Goal: Communication & Community: Answer question/provide support

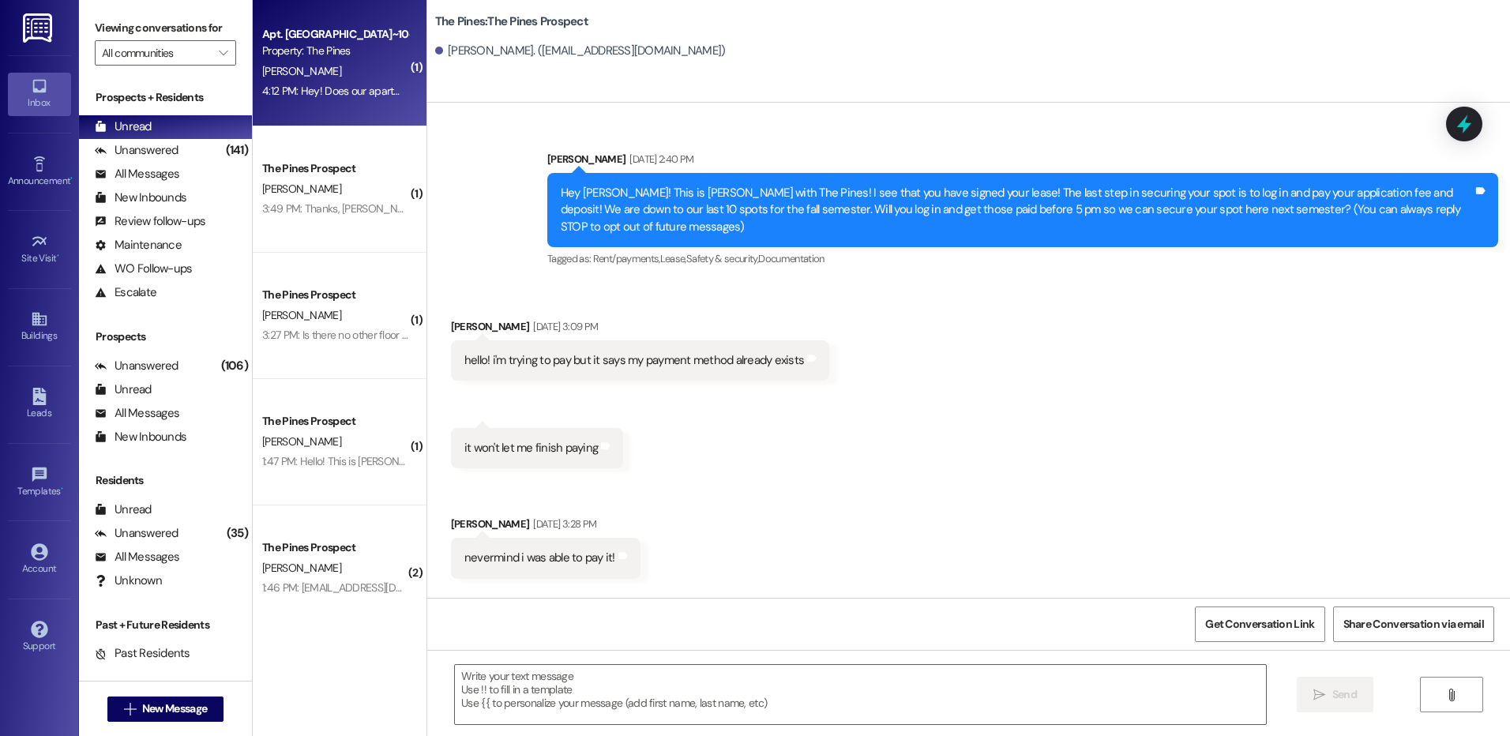
click at [329, 85] on div "4:12 PM: Hey! Does our apartment not have AC? It's incredibly hot.. 4:12 PM: He…" at bounding box center [412, 91] width 301 height 14
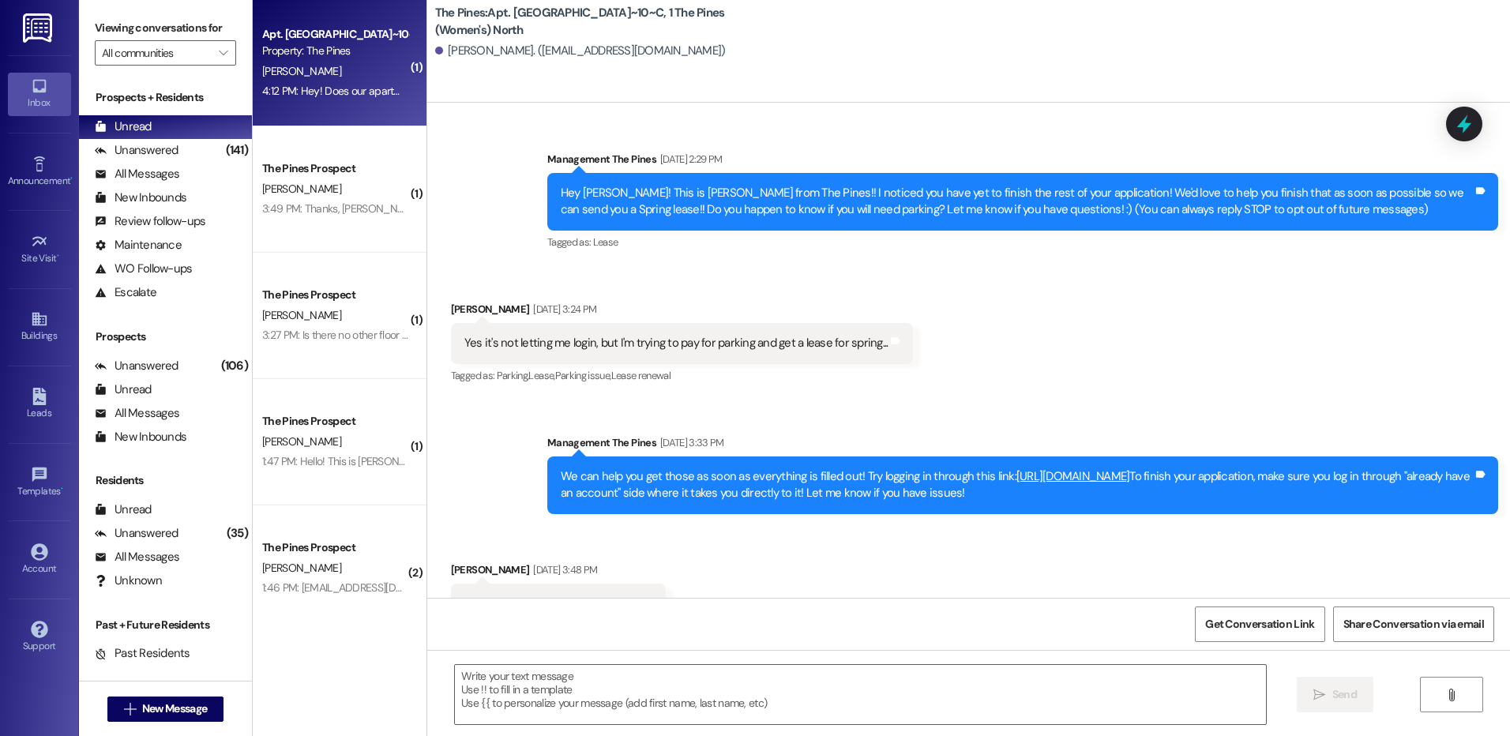
scroll to position [38365, 0]
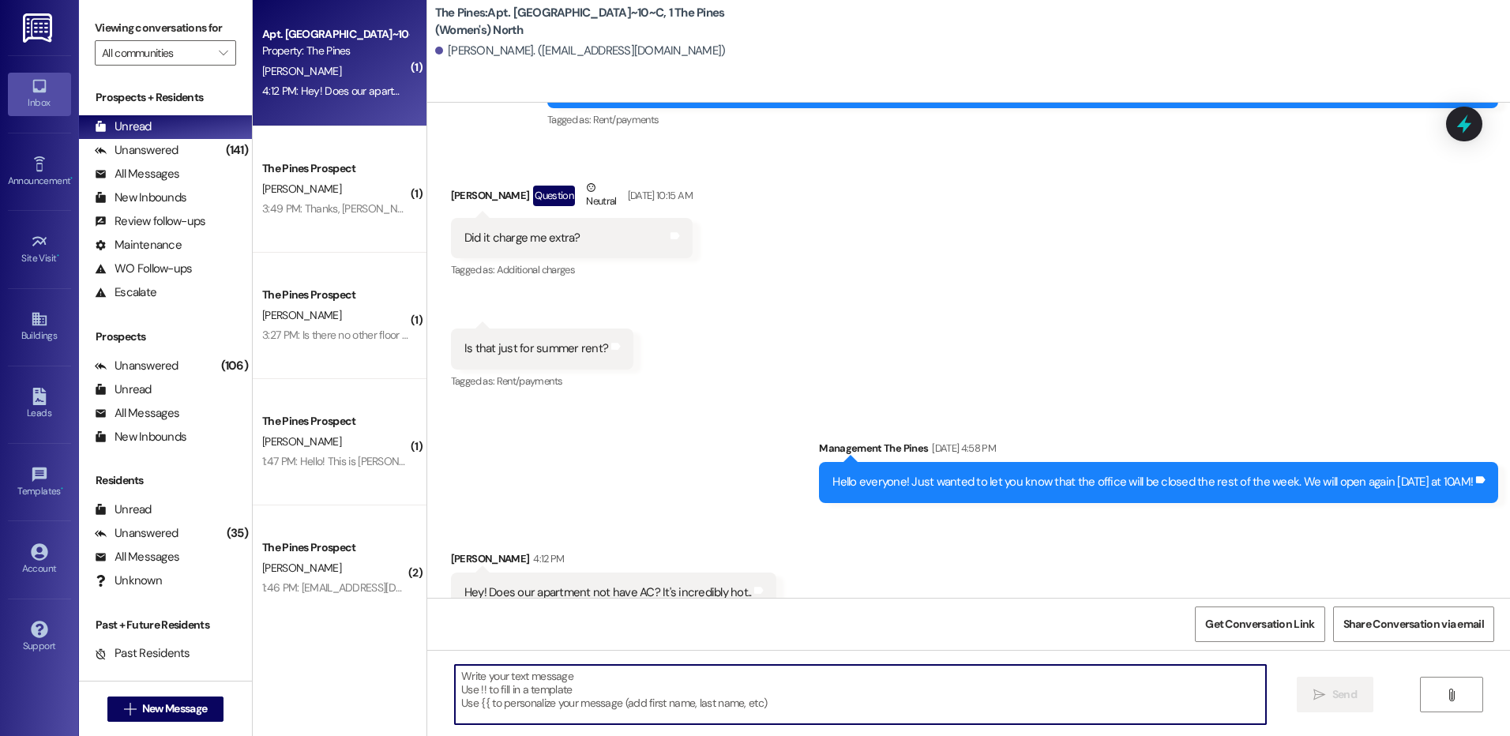
click at [825, 683] on textarea at bounding box center [860, 694] width 810 height 59
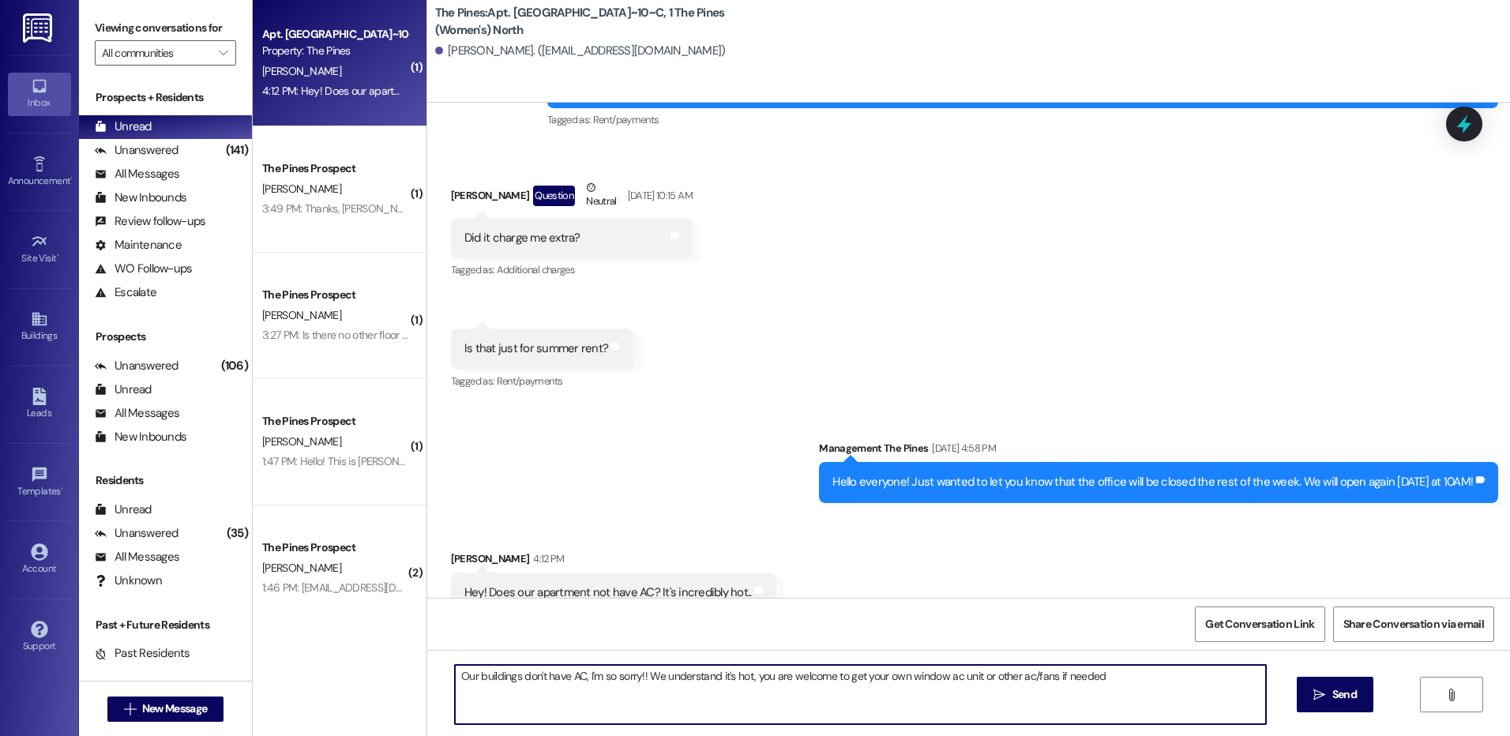
type textarea "Our buildings don't have AC, I'm so sorry!! We understand it's hot, you are wel…"
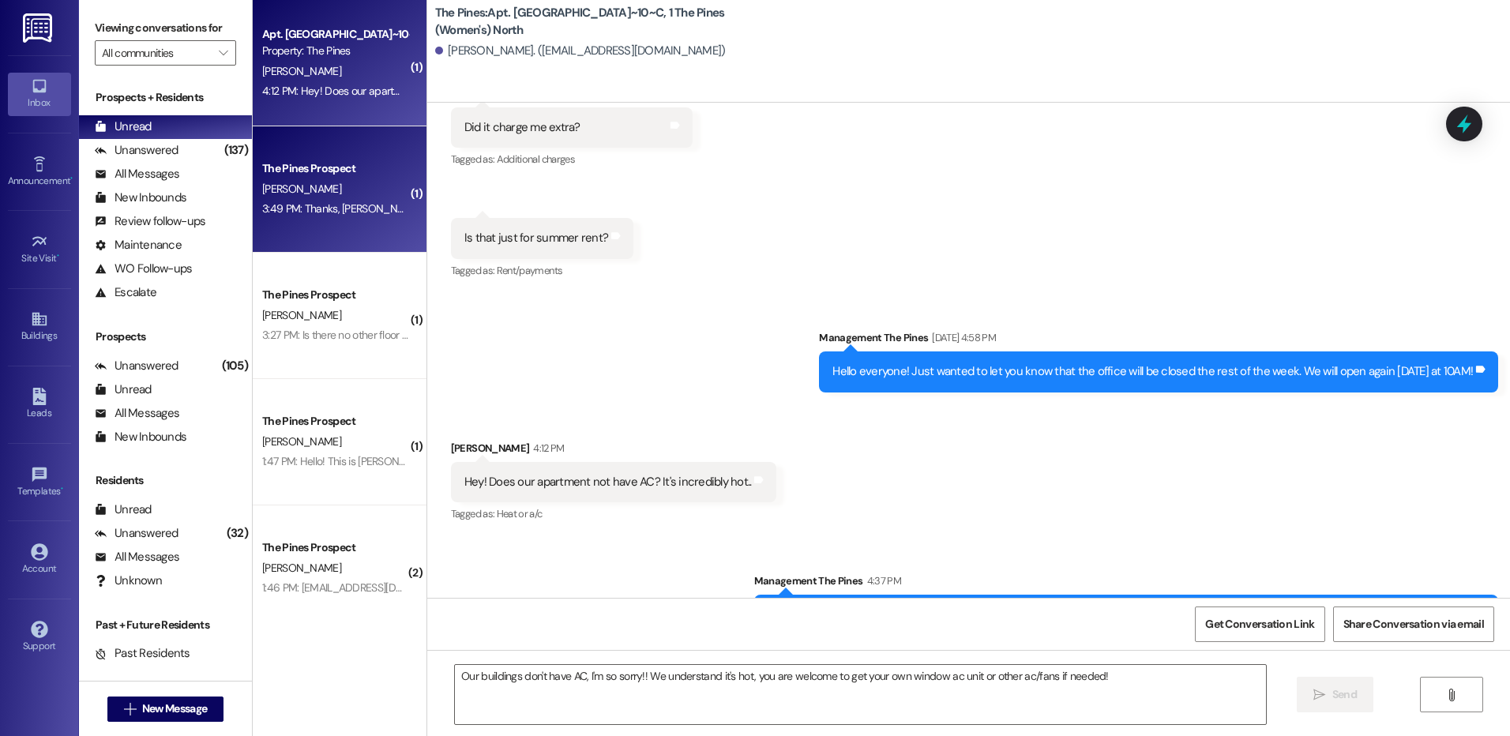
click at [356, 190] on div "[PERSON_NAME]" at bounding box center [335, 189] width 149 height 20
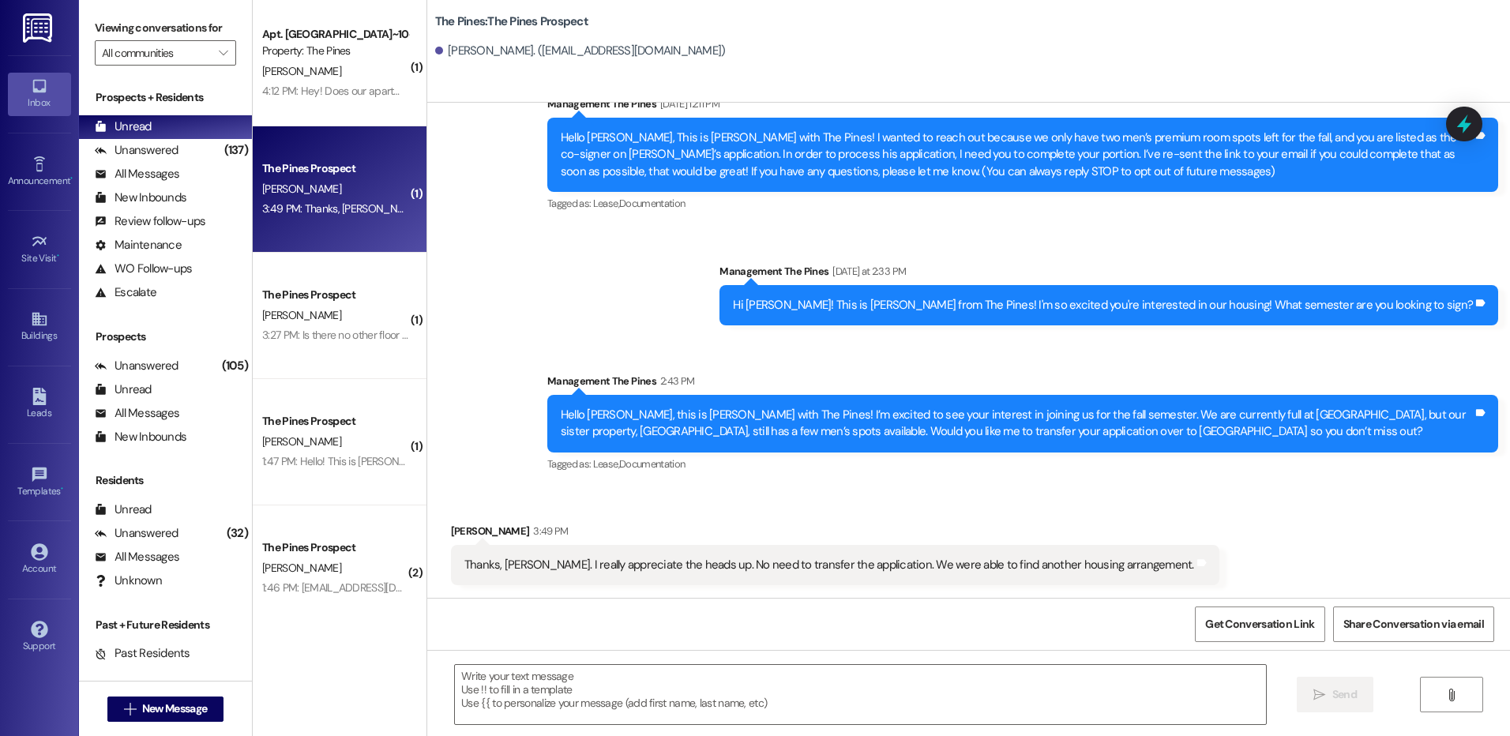
scroll to position [55, 0]
click at [142, 713] on span "New Message" at bounding box center [174, 709] width 65 height 17
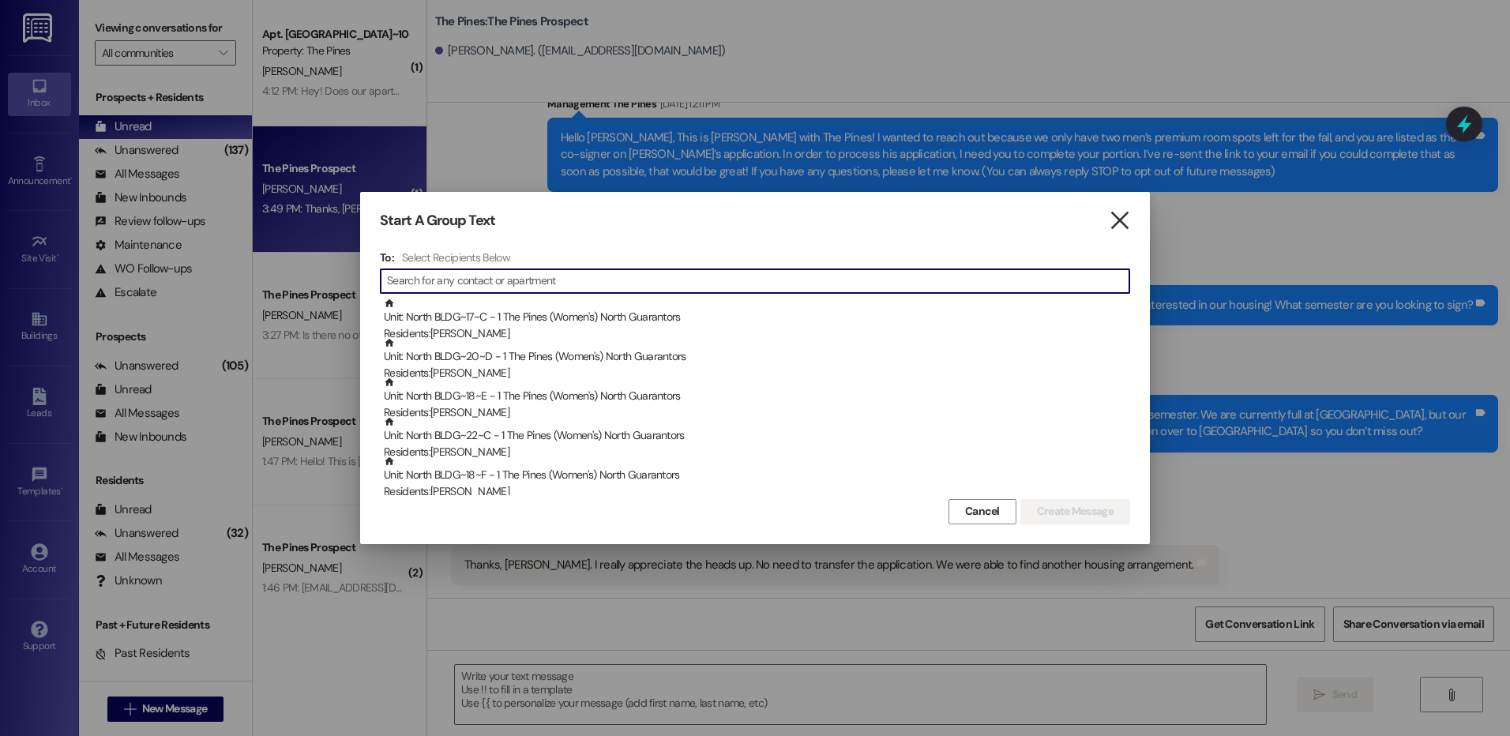
click at [1120, 220] on icon "" at bounding box center [1119, 220] width 21 height 17
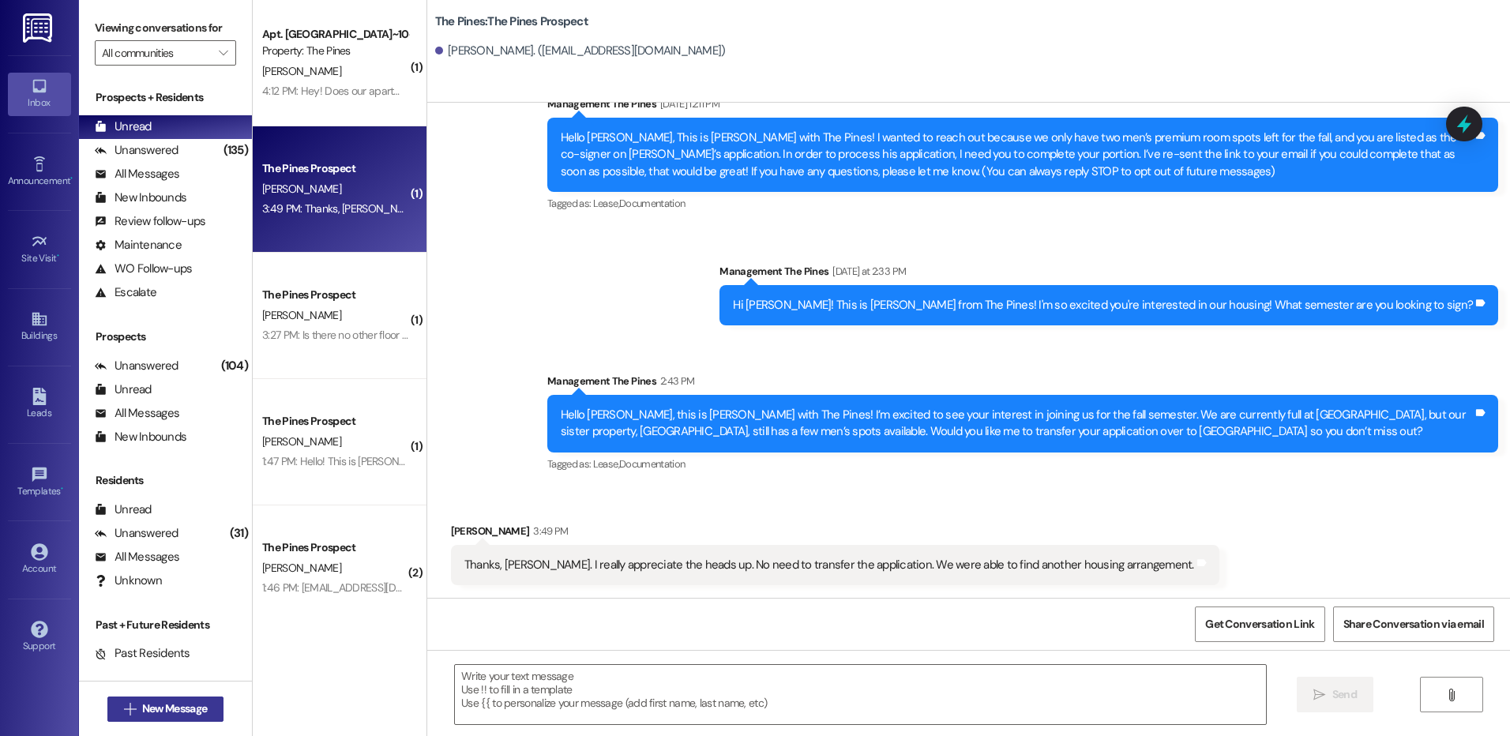
click at [191, 716] on span "New Message" at bounding box center [174, 709] width 65 height 17
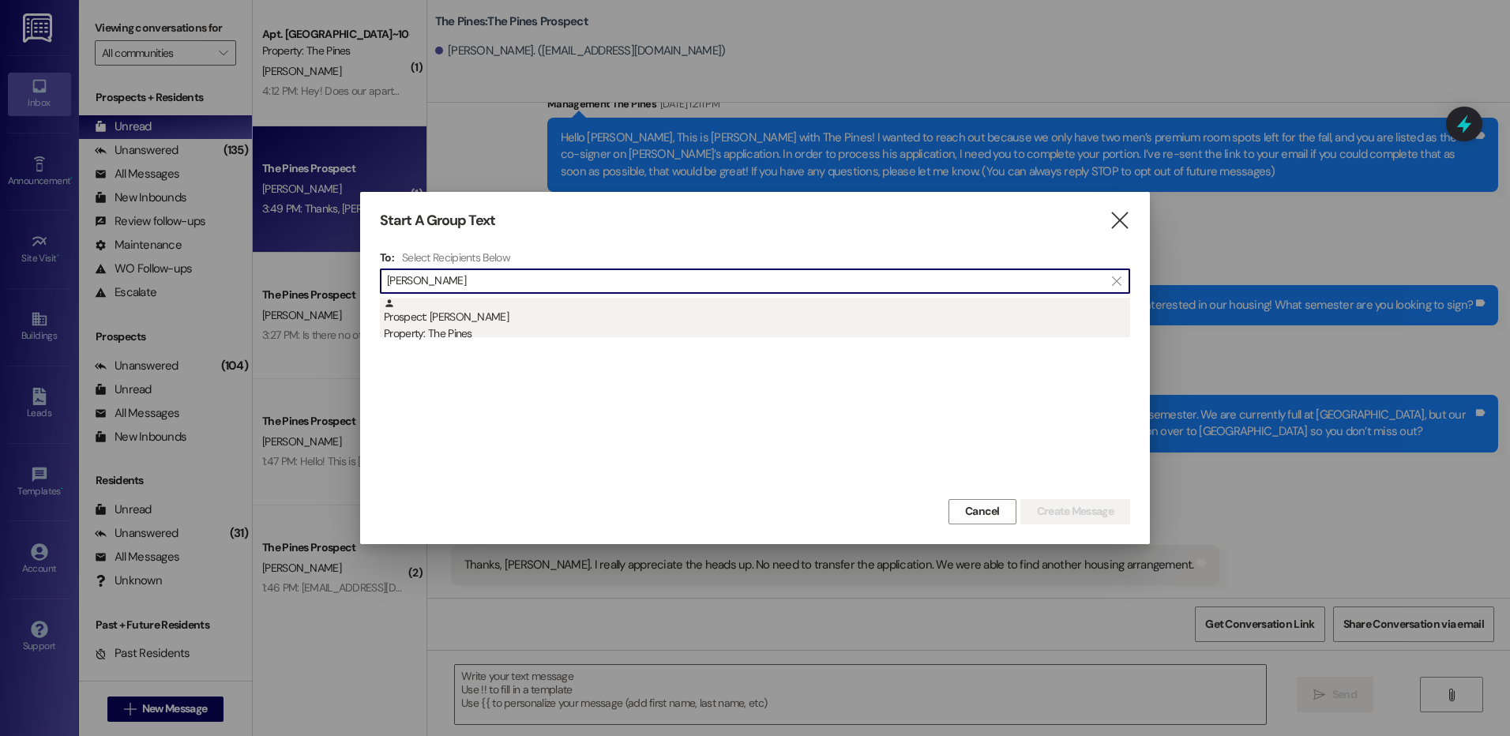
type input "[PERSON_NAME]"
click at [538, 334] on div "Property: The Pines" at bounding box center [757, 333] width 746 height 17
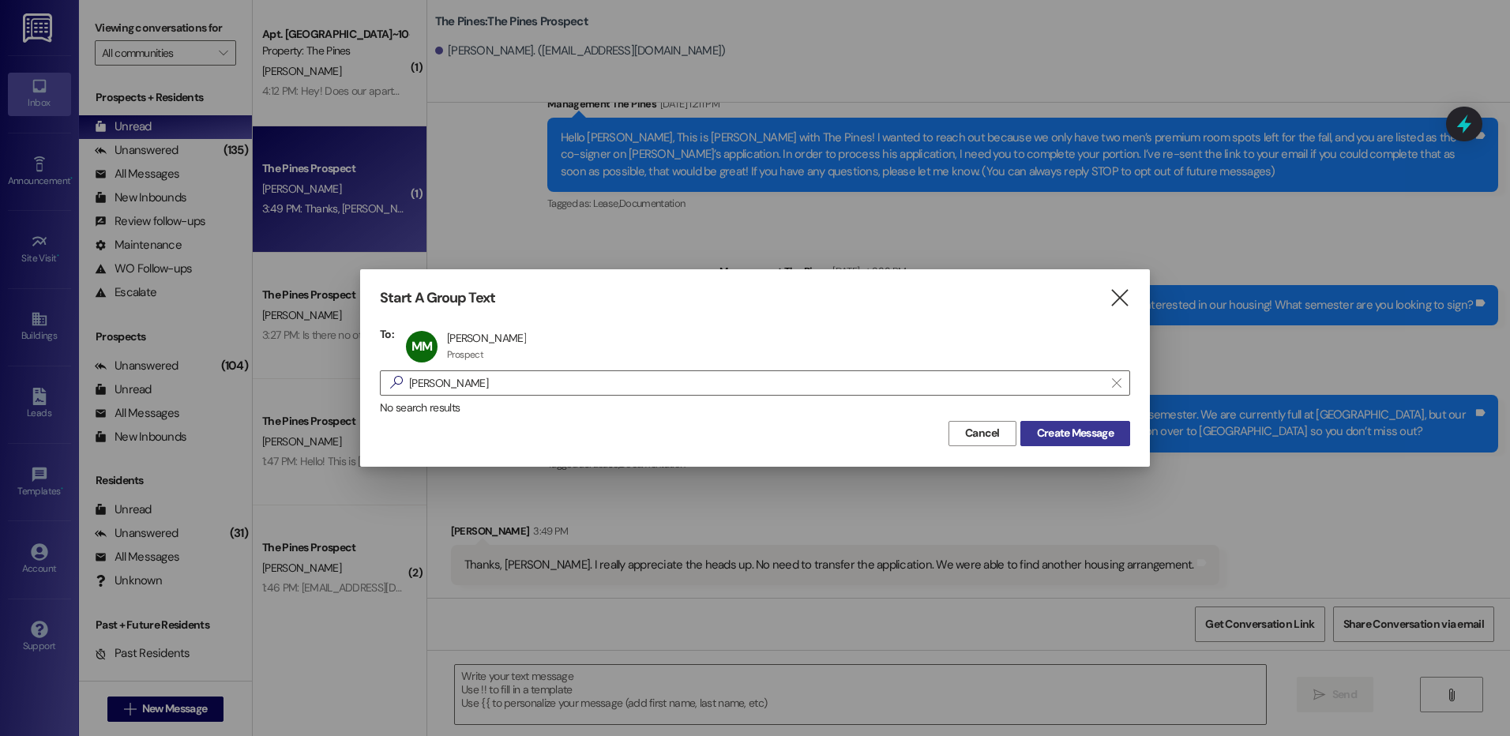
click at [1042, 423] on button "Create Message" at bounding box center [1075, 433] width 110 height 25
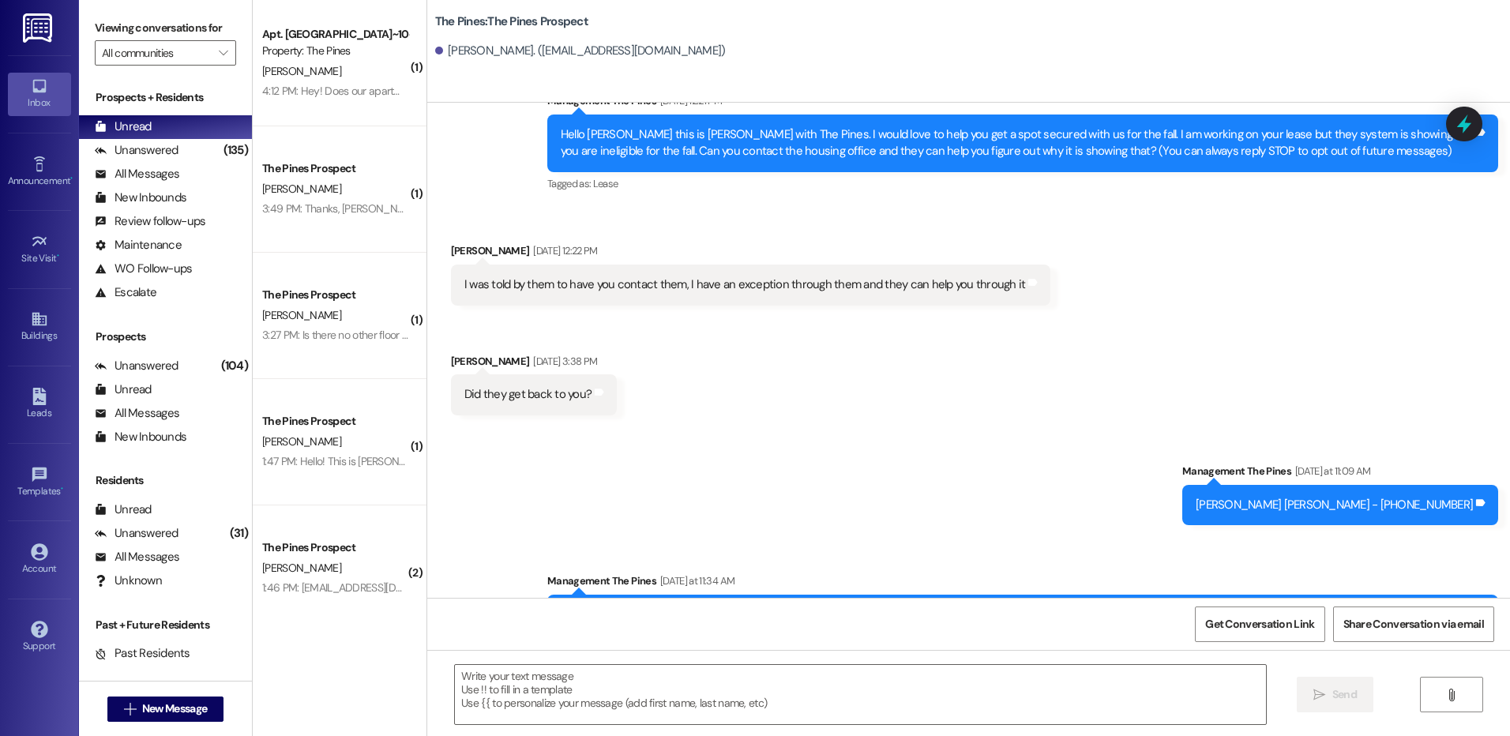
scroll to position [109, 0]
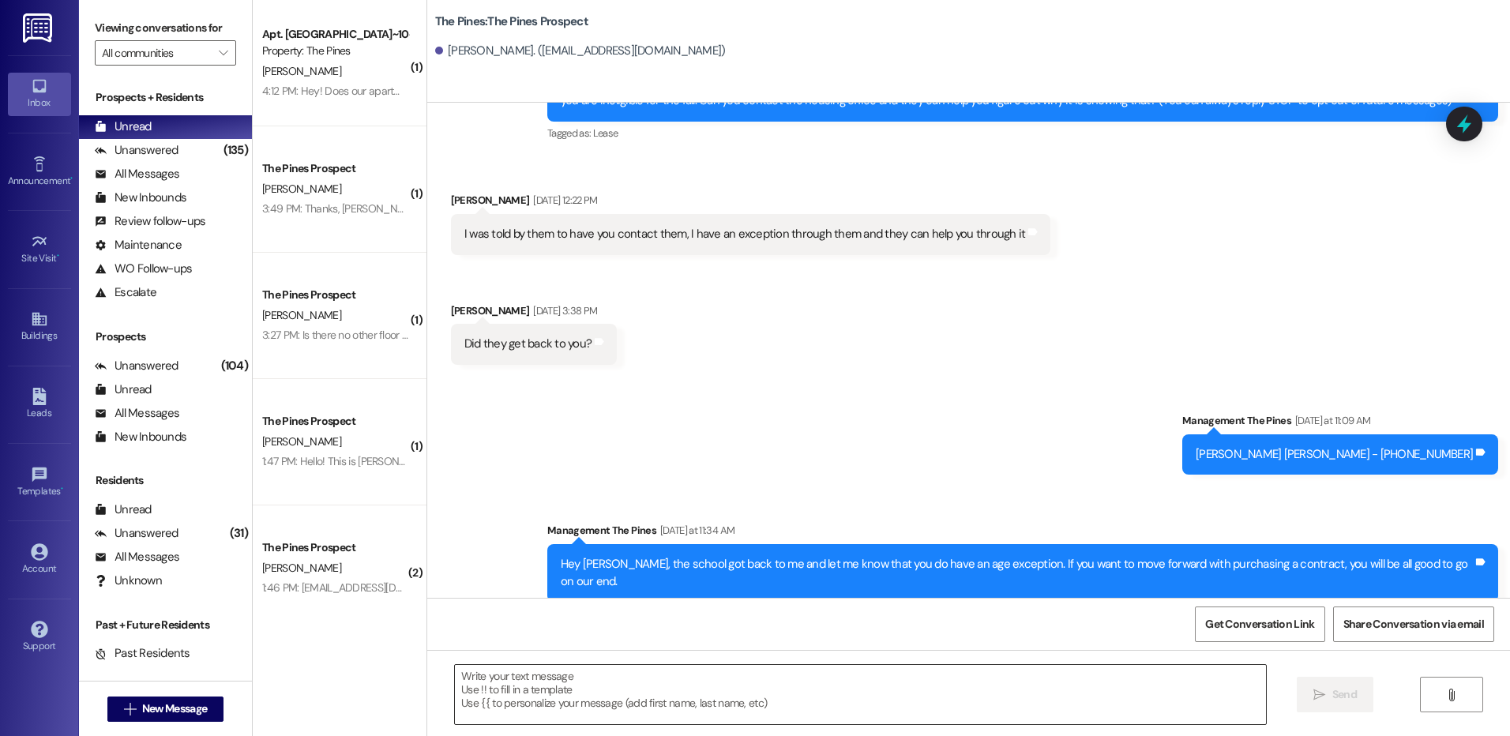
click at [666, 688] on textarea at bounding box center [860, 694] width 810 height 59
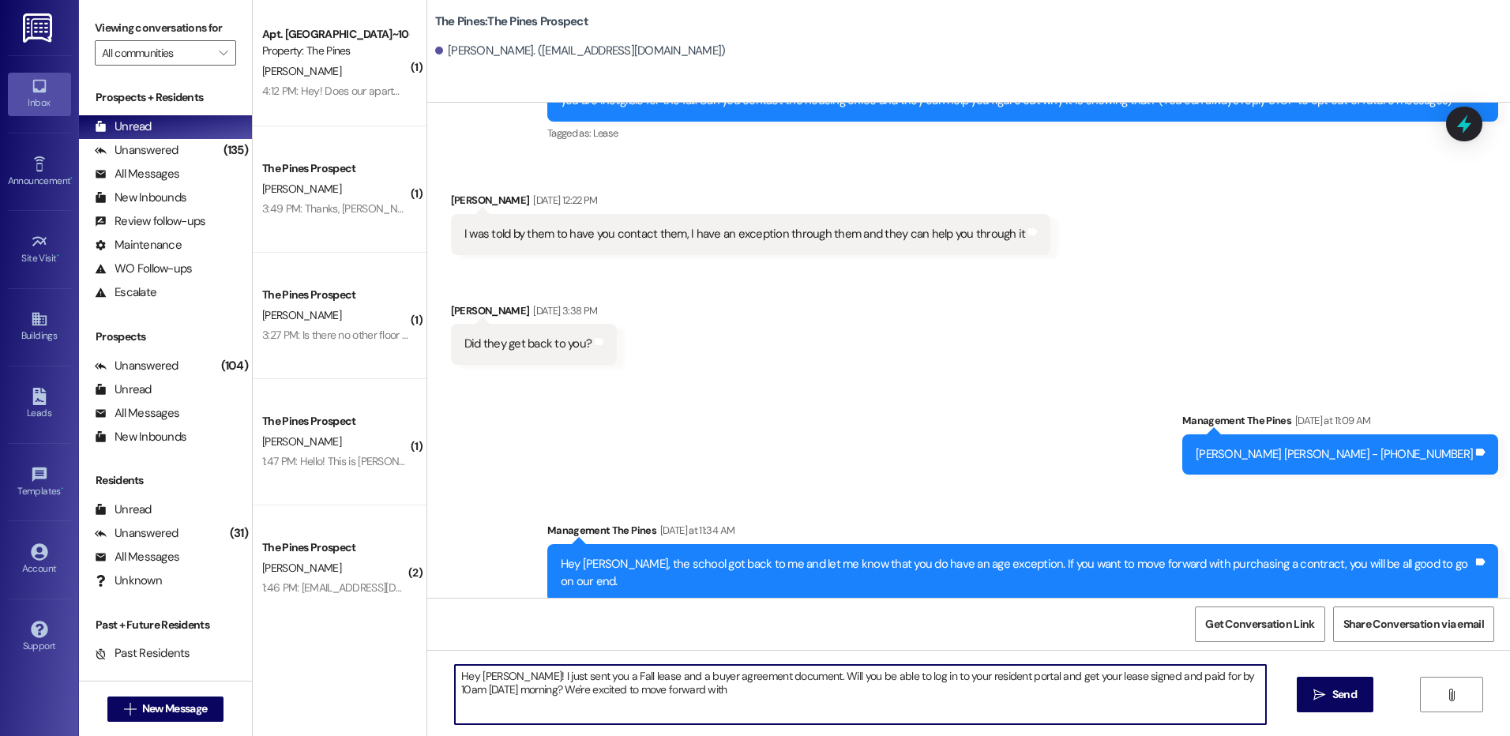
click at [620, 696] on textarea "Hey [PERSON_NAME]! I just sent you a Fall lease and a buyer agreement document.…" at bounding box center [860, 694] width 810 height 59
click at [782, 690] on textarea "Hey [PERSON_NAME]! I just sent you a Fall lease and a buyer agreement document.…" at bounding box center [860, 694] width 810 height 59
drag, startPoint x: 449, startPoint y: 675, endPoint x: 862, endPoint y: 706, distance: 413.5
click at [862, 706] on textarea "Hey [PERSON_NAME]! I just sent you a Fall lease and a buyer agreement document.…" at bounding box center [860, 694] width 810 height 59
click at [856, 694] on textarea "Hey [PERSON_NAME]! I just sent you a Fall lease and a buyer agreement document.…" at bounding box center [860, 694] width 810 height 59
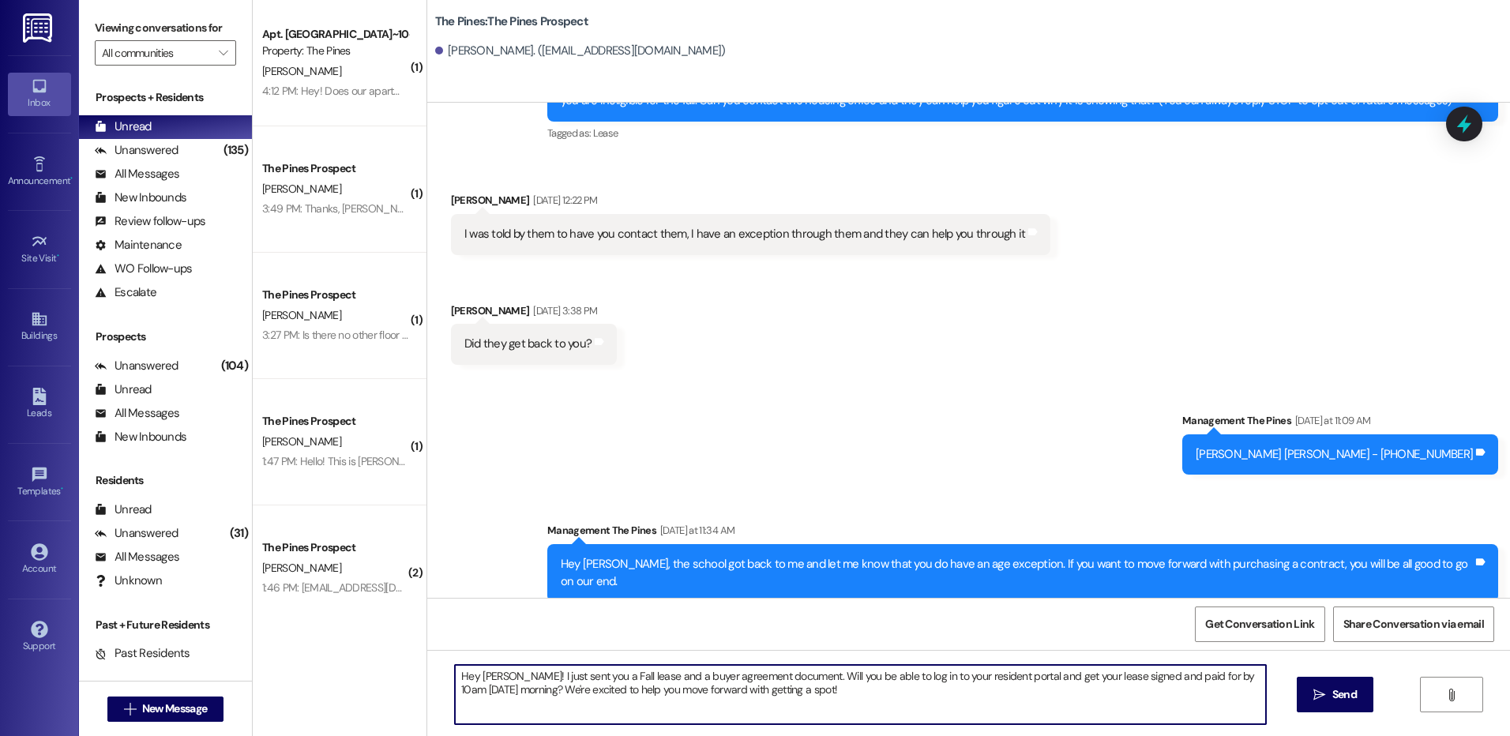
click at [837, 688] on textarea "Hey [PERSON_NAME]! I just sent you a Fall lease and a buyer agreement document.…" at bounding box center [860, 694] width 810 height 59
click at [820, 688] on textarea "Hey [PERSON_NAME]! I just sent you a Fall lease and a buyer agreement document.…" at bounding box center [860, 694] width 810 height 59
click at [542, 692] on textarea "Hey [PERSON_NAME]! I just sent you a Fall lease and a buyer agreement document.…" at bounding box center [860, 694] width 810 height 59
paste textarea "[URL][DOMAIN_NAME]"
type textarea "Hey [PERSON_NAME]! I just sent you a Fall lease and a buyer agreement document.…"
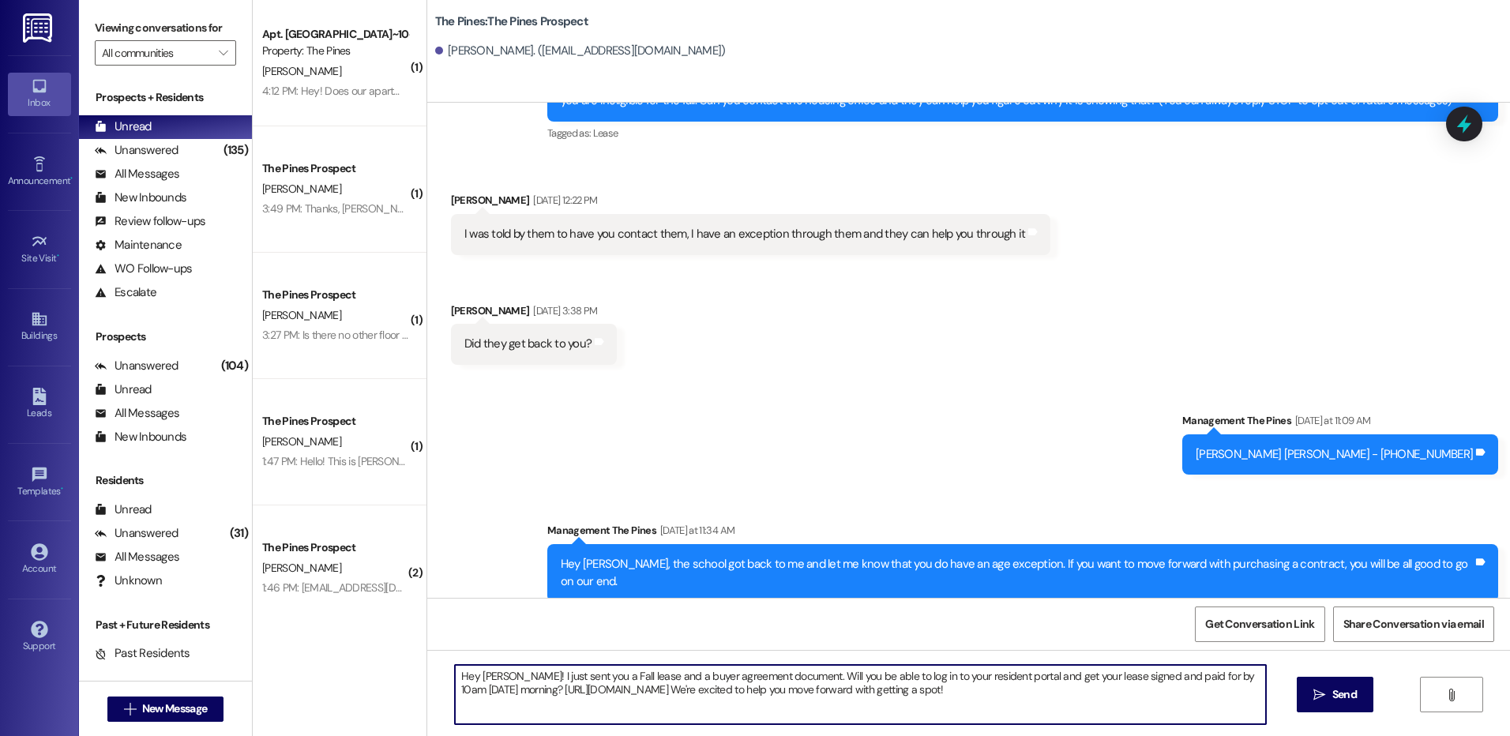
drag, startPoint x: 450, startPoint y: 673, endPoint x: 1087, endPoint y: 693, distance: 636.9
click at [1087, 693] on textarea "Hey [PERSON_NAME]! I just sent you a Fall lease and a buyer agreement document.…" at bounding box center [860, 694] width 810 height 59
click at [1084, 693] on textarea "Hey [PERSON_NAME]! I just sent you a Fall lease and a buyer agreement document.…" at bounding box center [860, 694] width 810 height 59
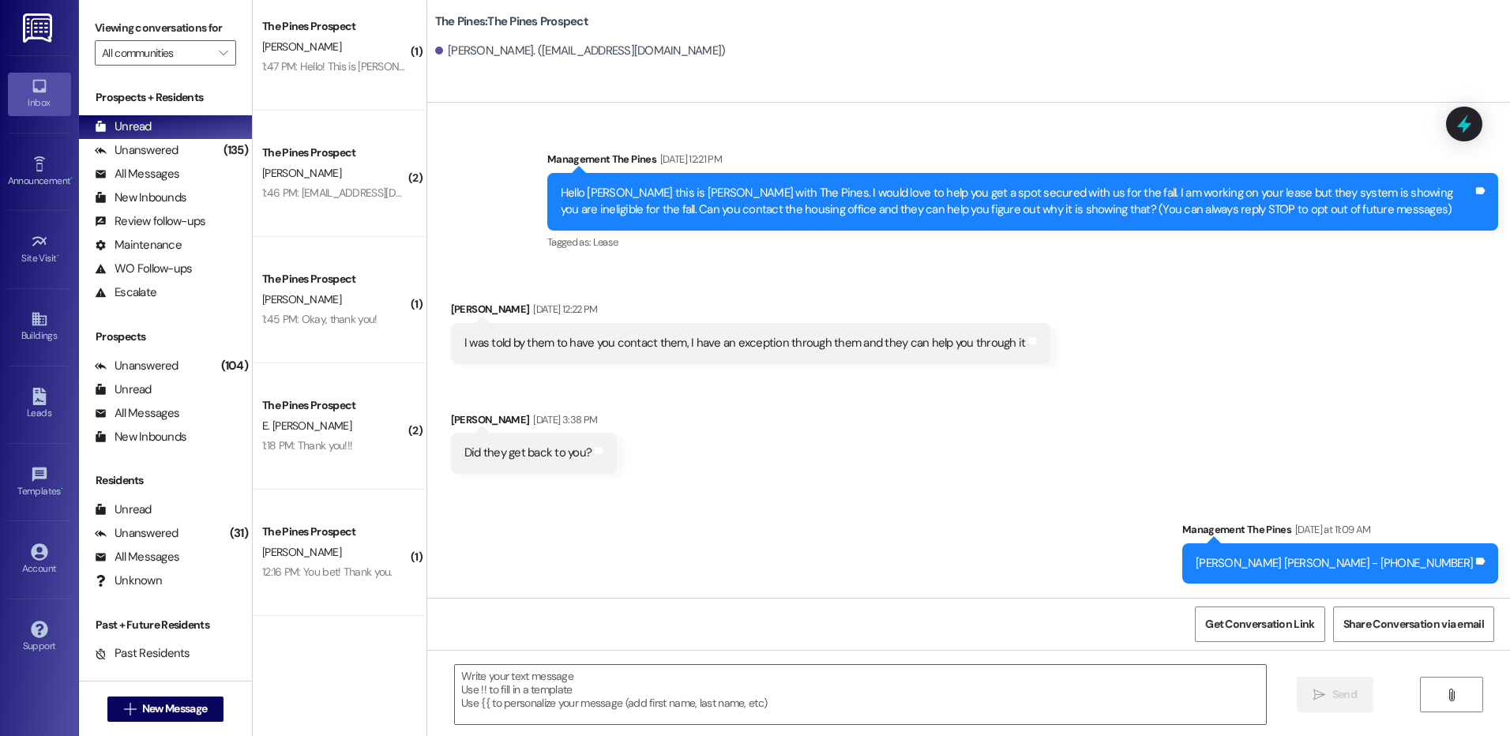
scroll to position [513, 0]
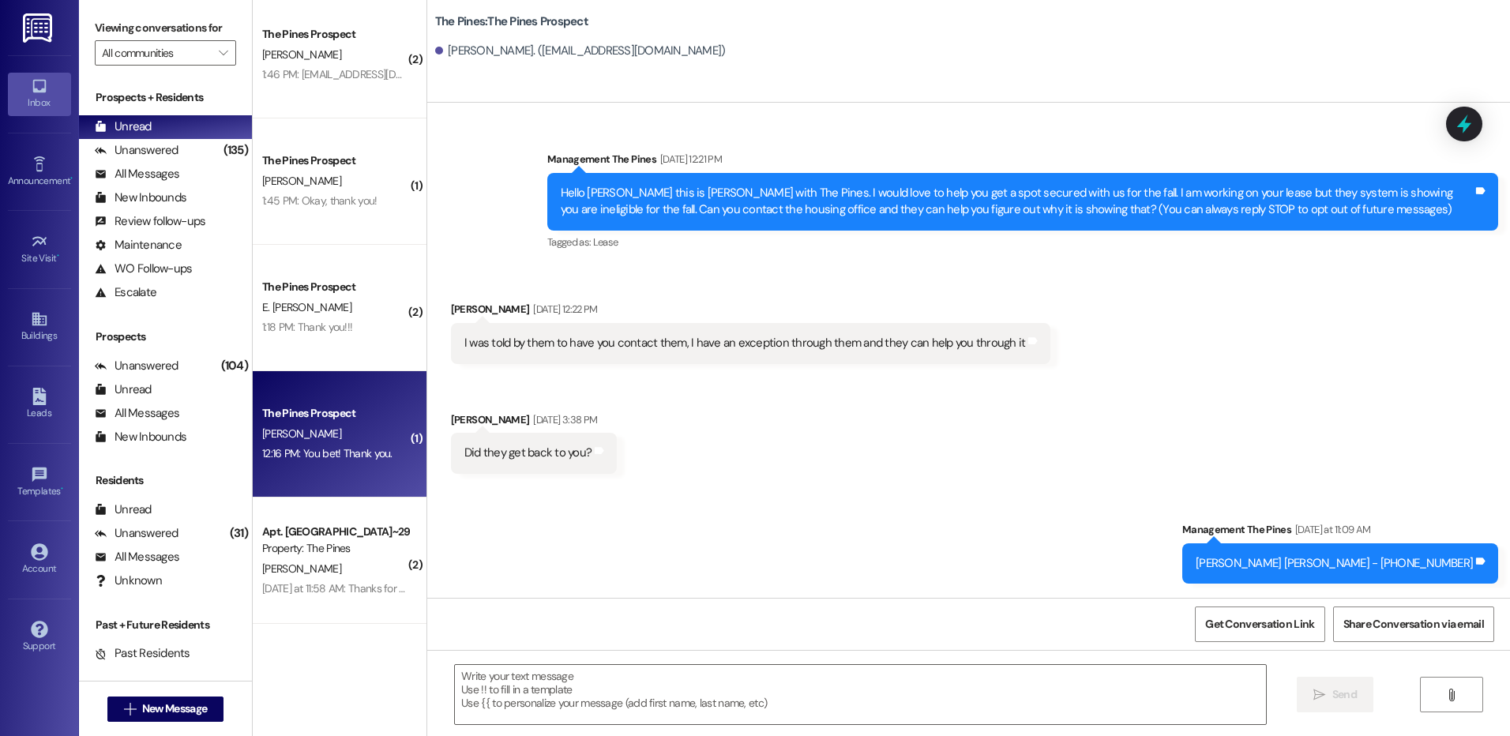
click at [336, 417] on div "The Pines Prospect" at bounding box center [335, 413] width 146 height 17
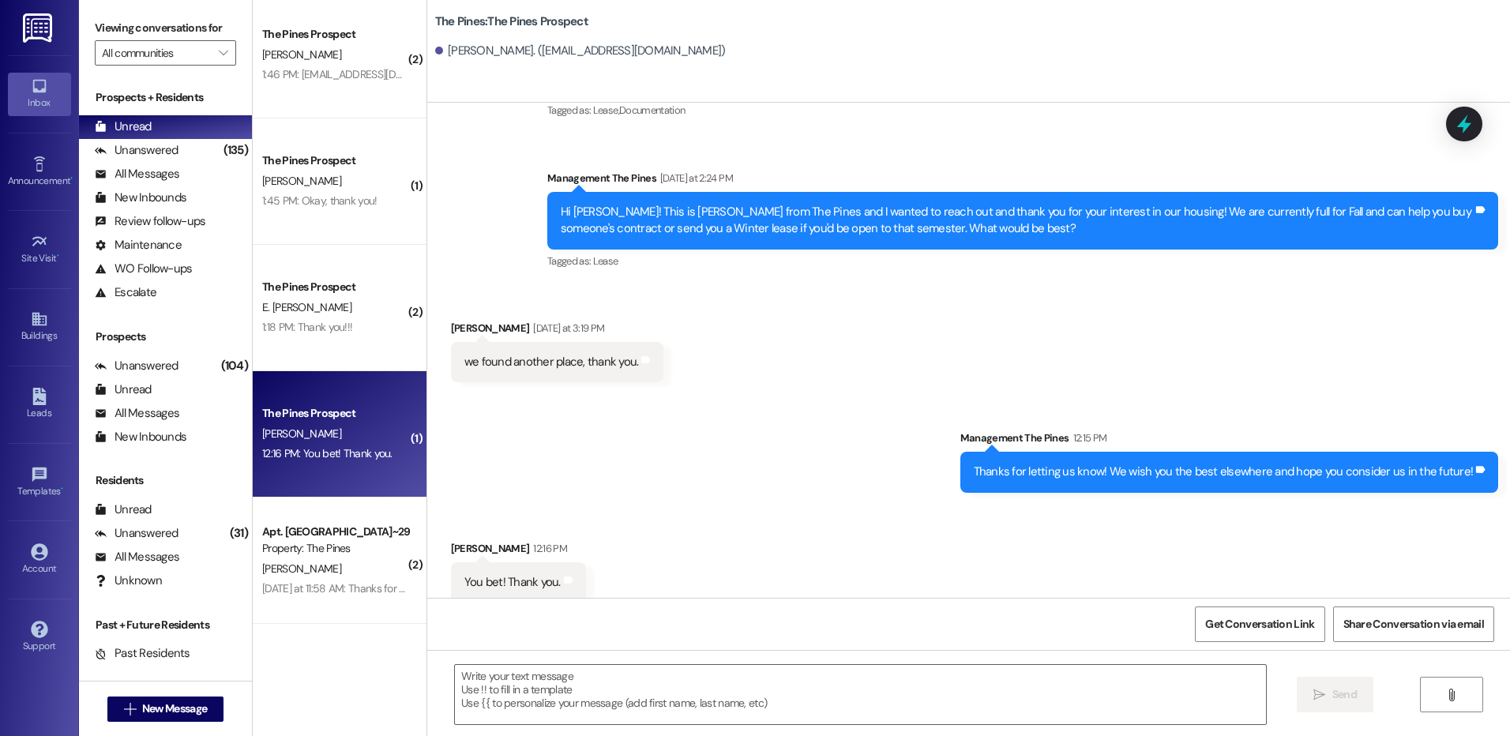
scroll to position [767, 0]
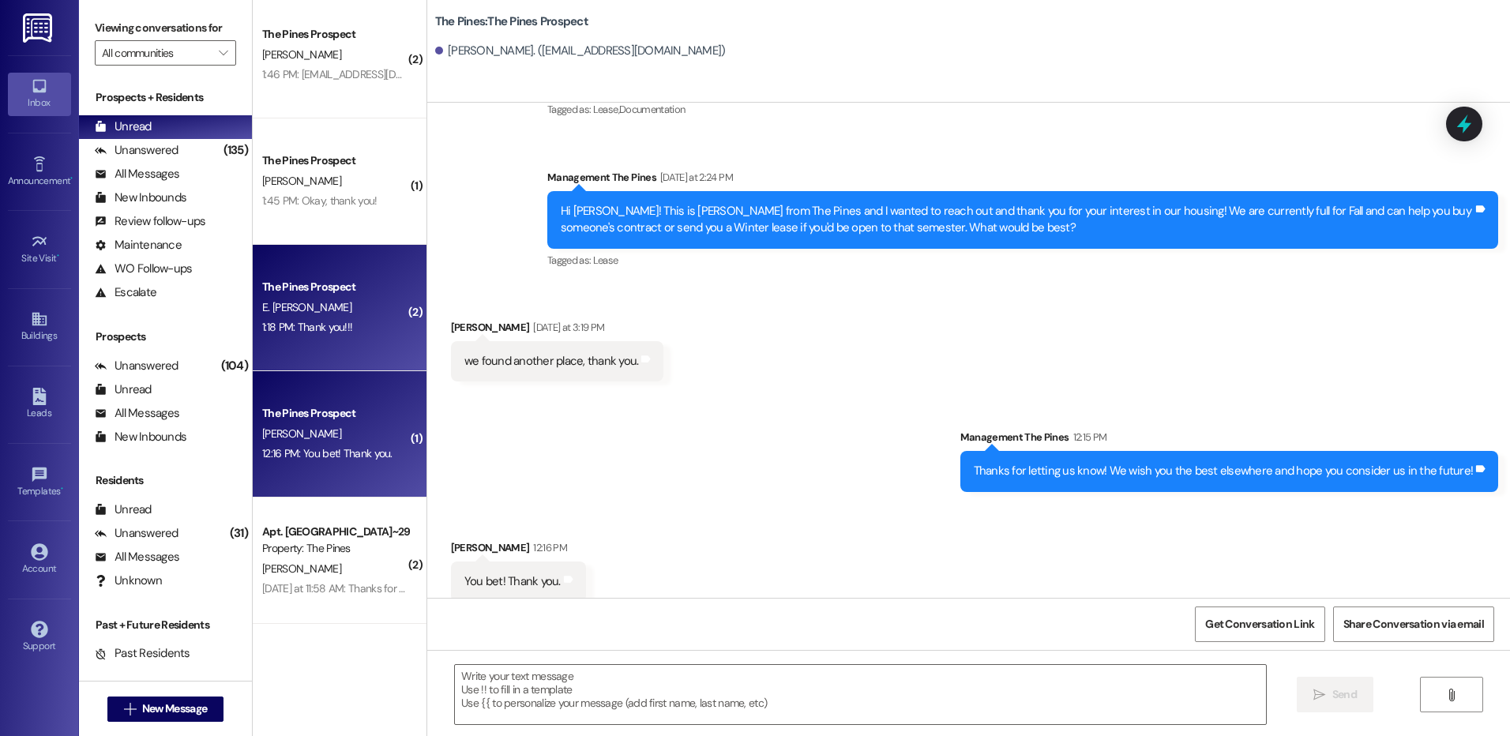
click at [326, 333] on div "1:18 PM: Thank you!!! 1:18 PM: Thank you!!!" at bounding box center [307, 327] width 90 height 14
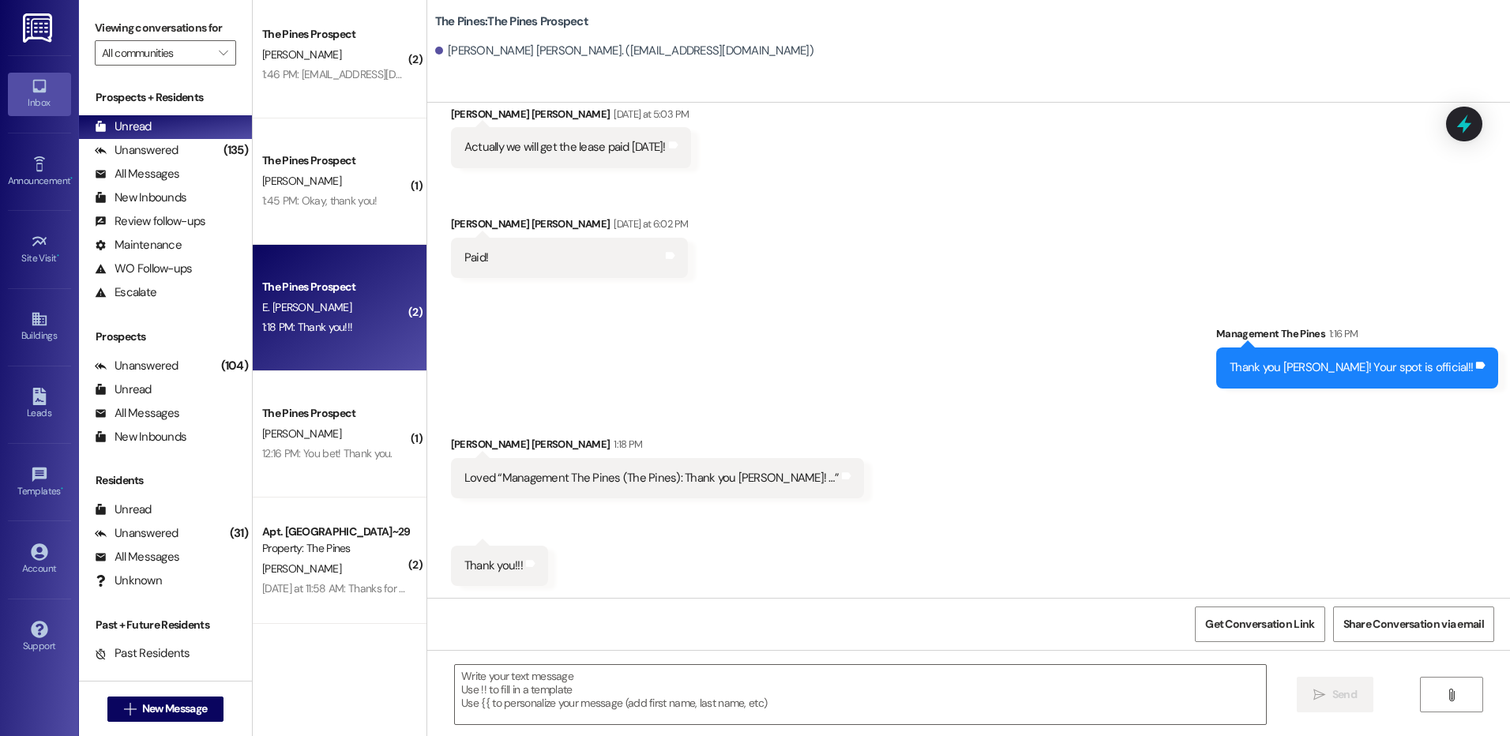
scroll to position [633, 0]
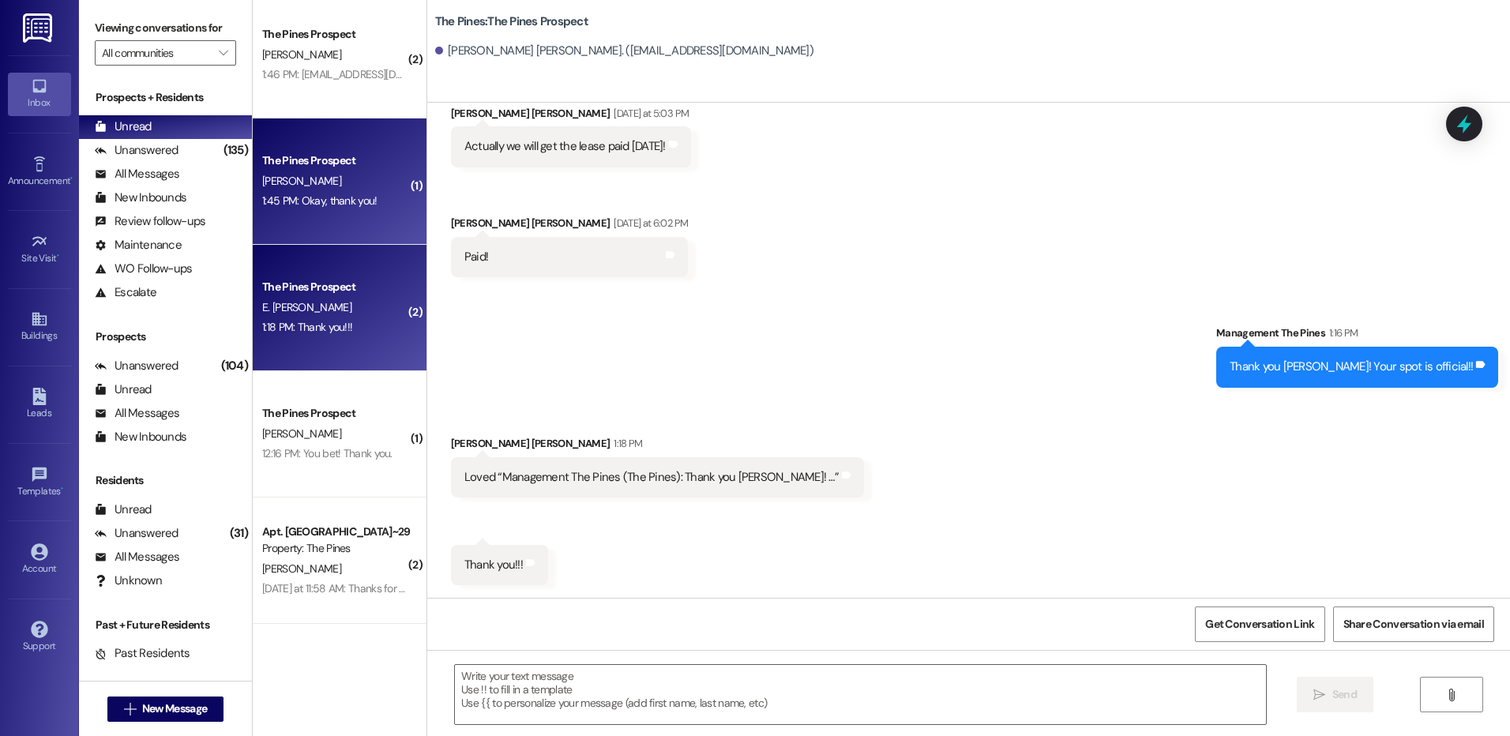
click at [317, 174] on div "[PERSON_NAME]" at bounding box center [335, 181] width 149 height 20
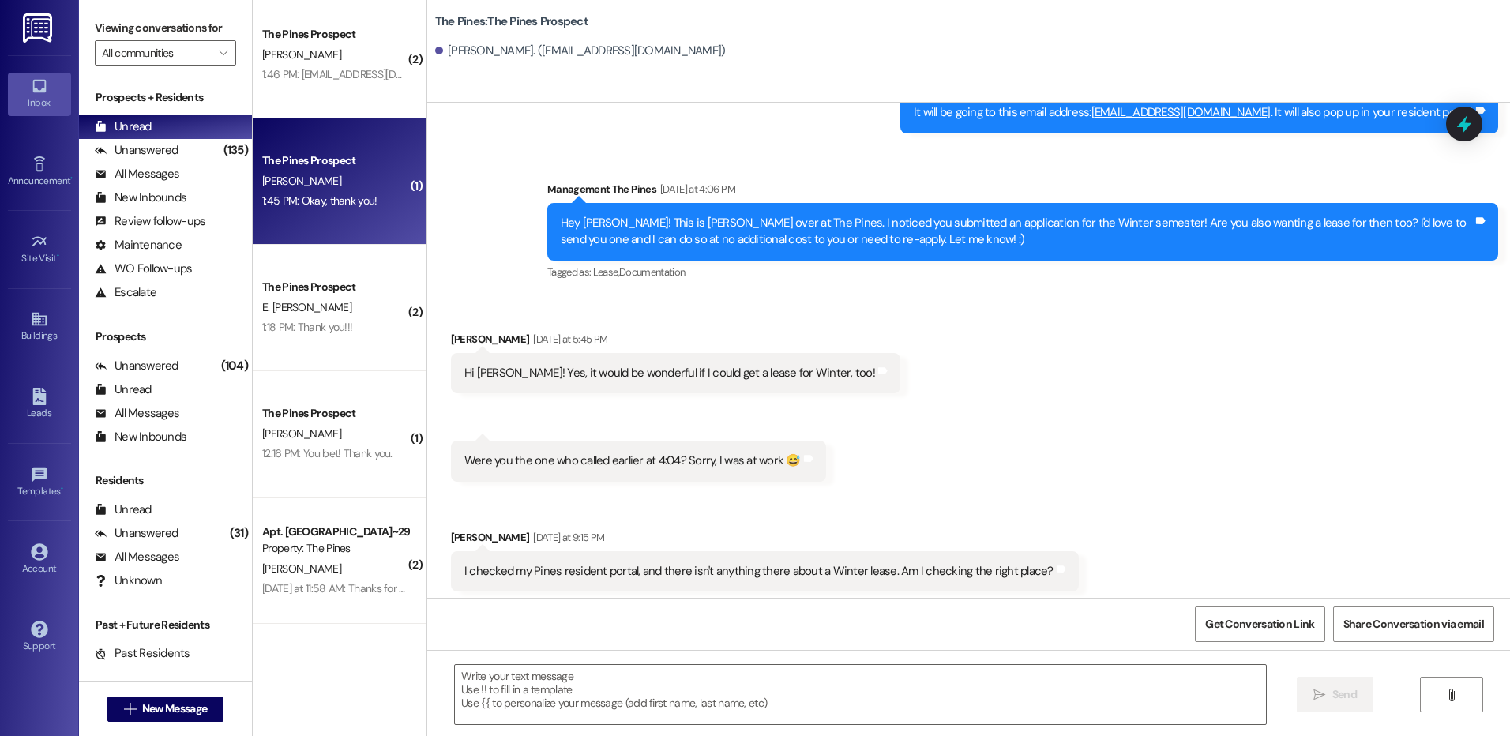
scroll to position [1705, 0]
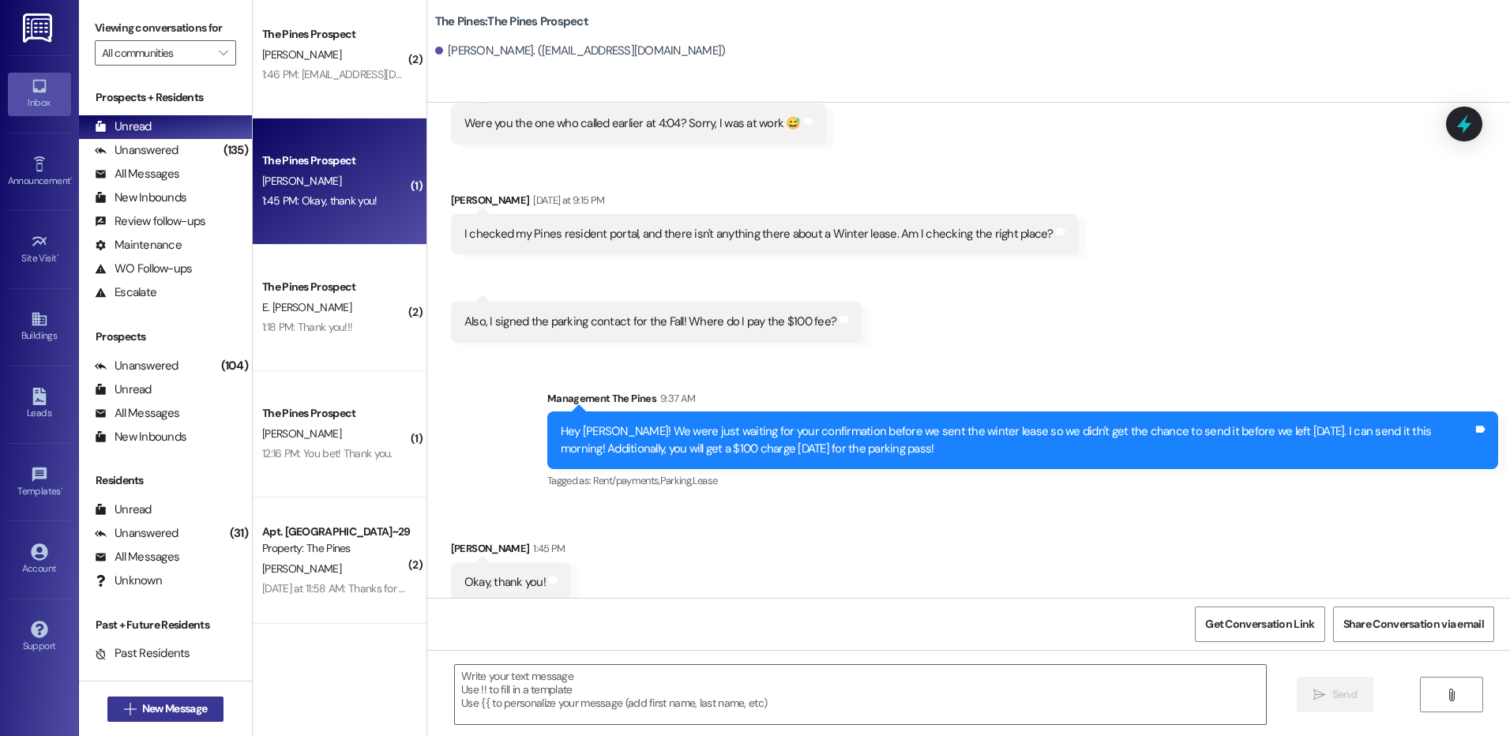
click at [157, 718] on button " New Message" at bounding box center [165, 709] width 117 height 25
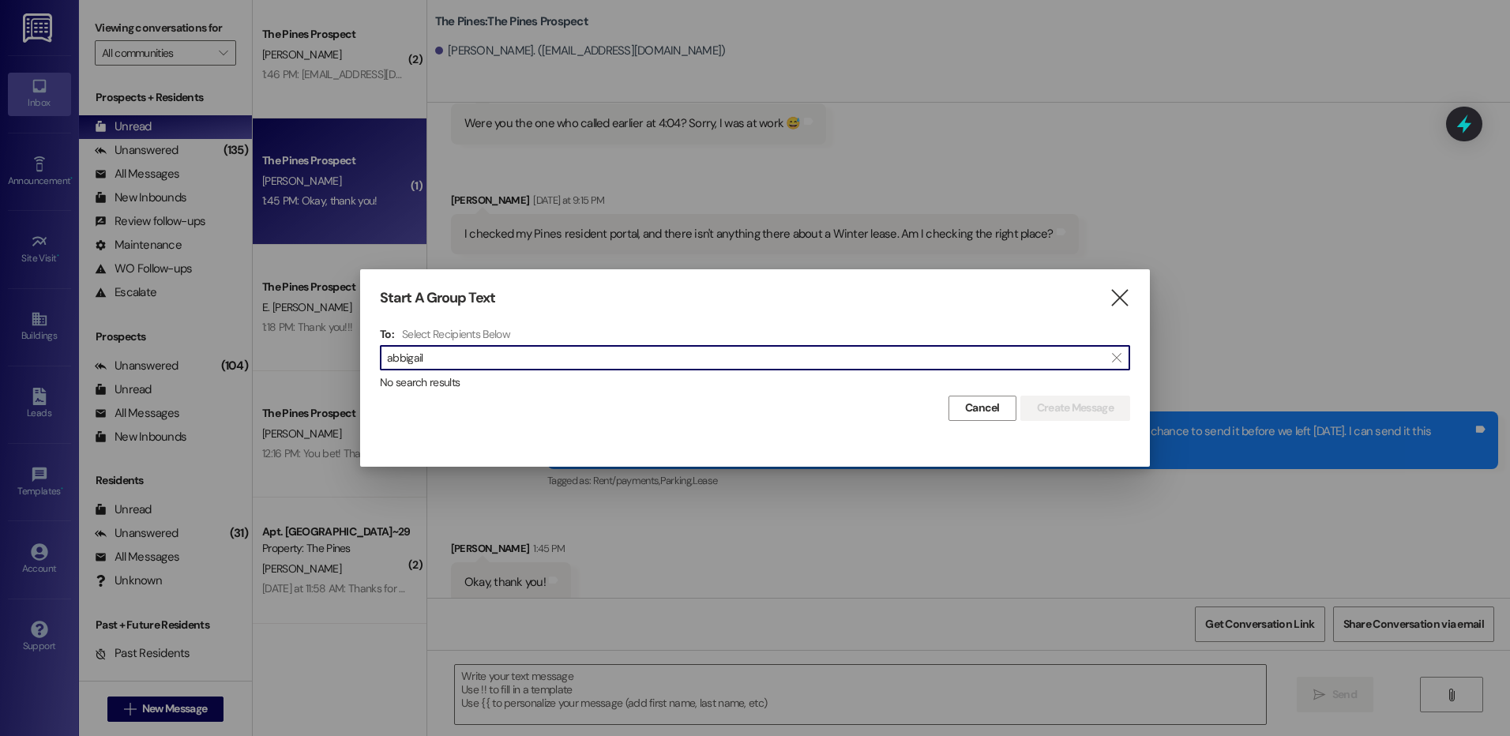
type input "abbigail"
click at [1088, 291] on div "Start A Group Text " at bounding box center [755, 298] width 750 height 18
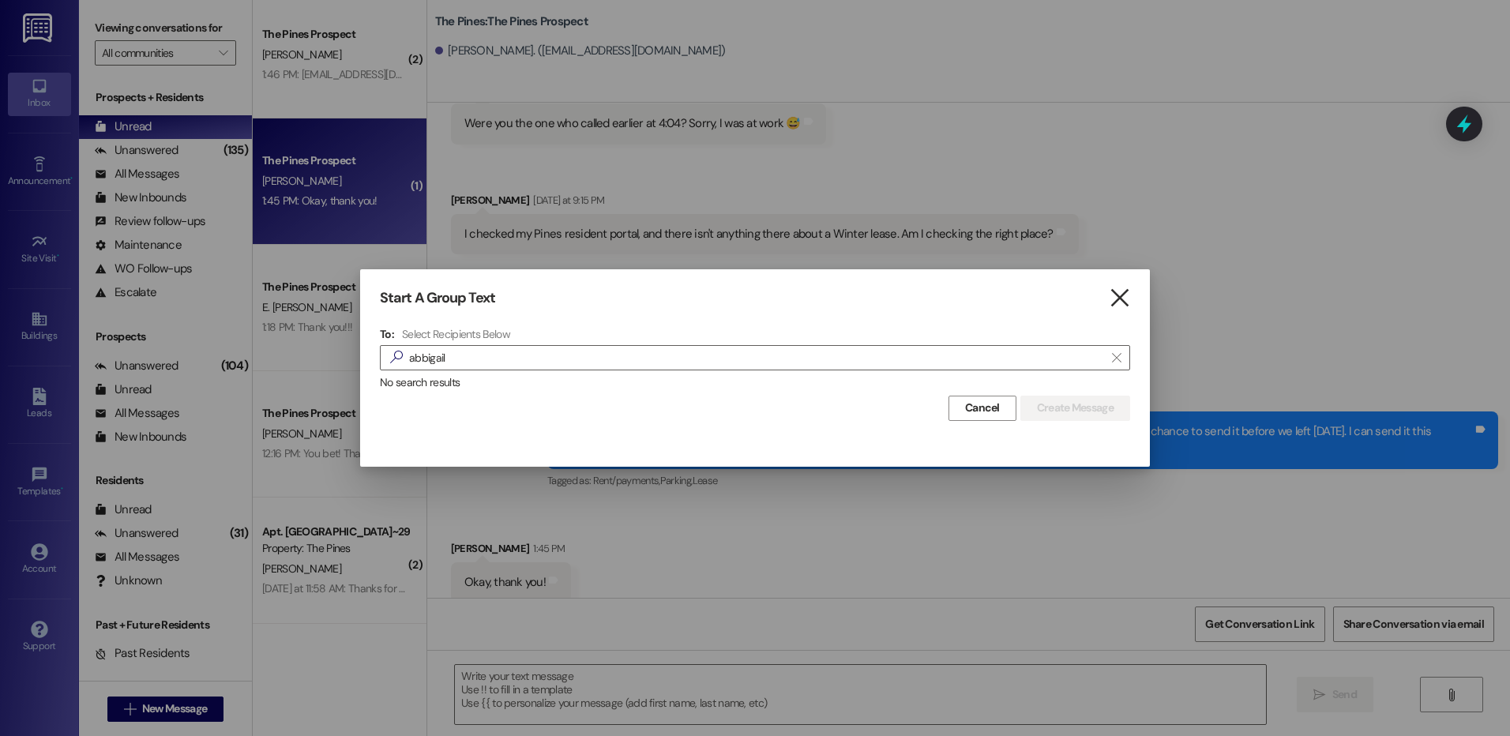
click at [1121, 298] on icon "" at bounding box center [1119, 298] width 21 height 17
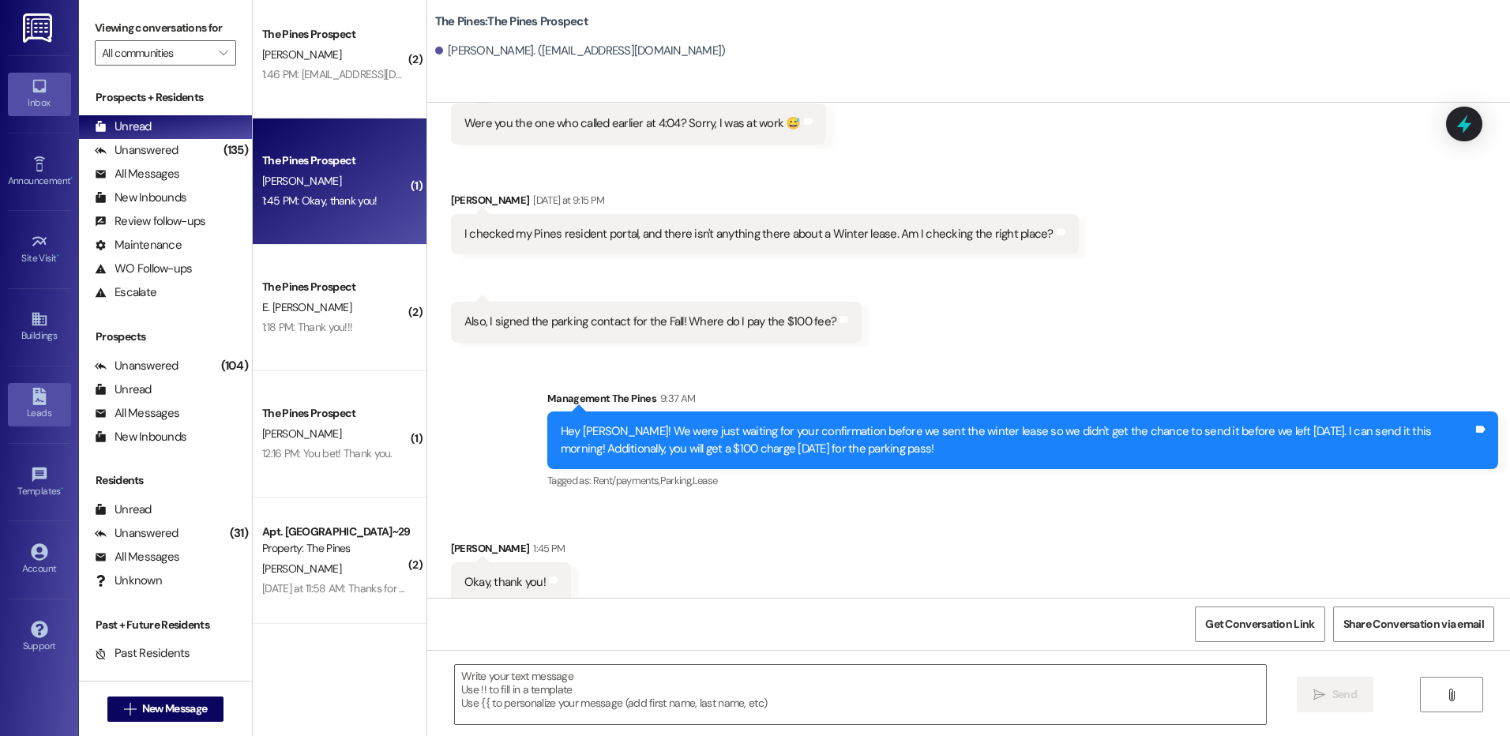
click at [48, 401] on link "Leads" at bounding box center [39, 404] width 63 height 43
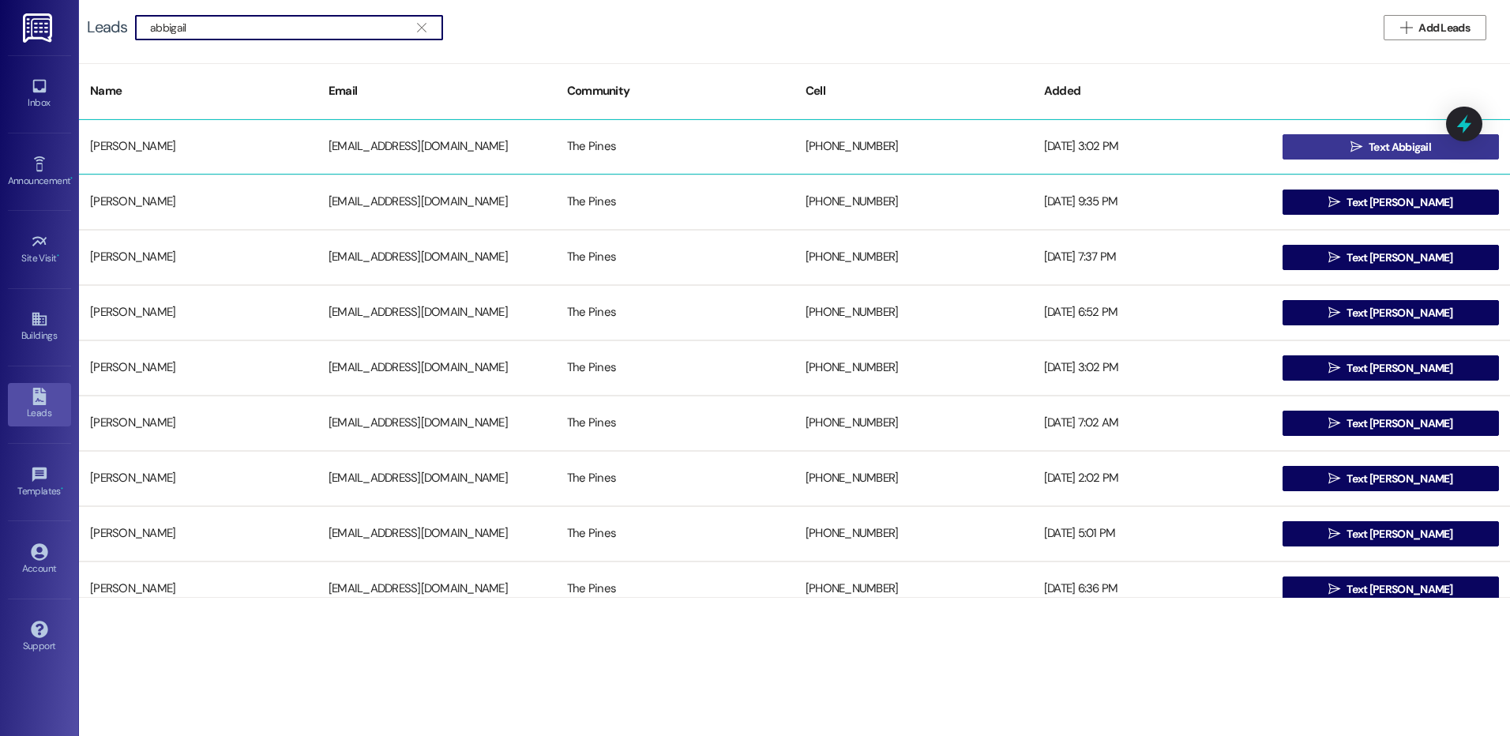
type input "abbigail"
click at [1394, 141] on span "Text Abbigail" at bounding box center [1400, 147] width 62 height 17
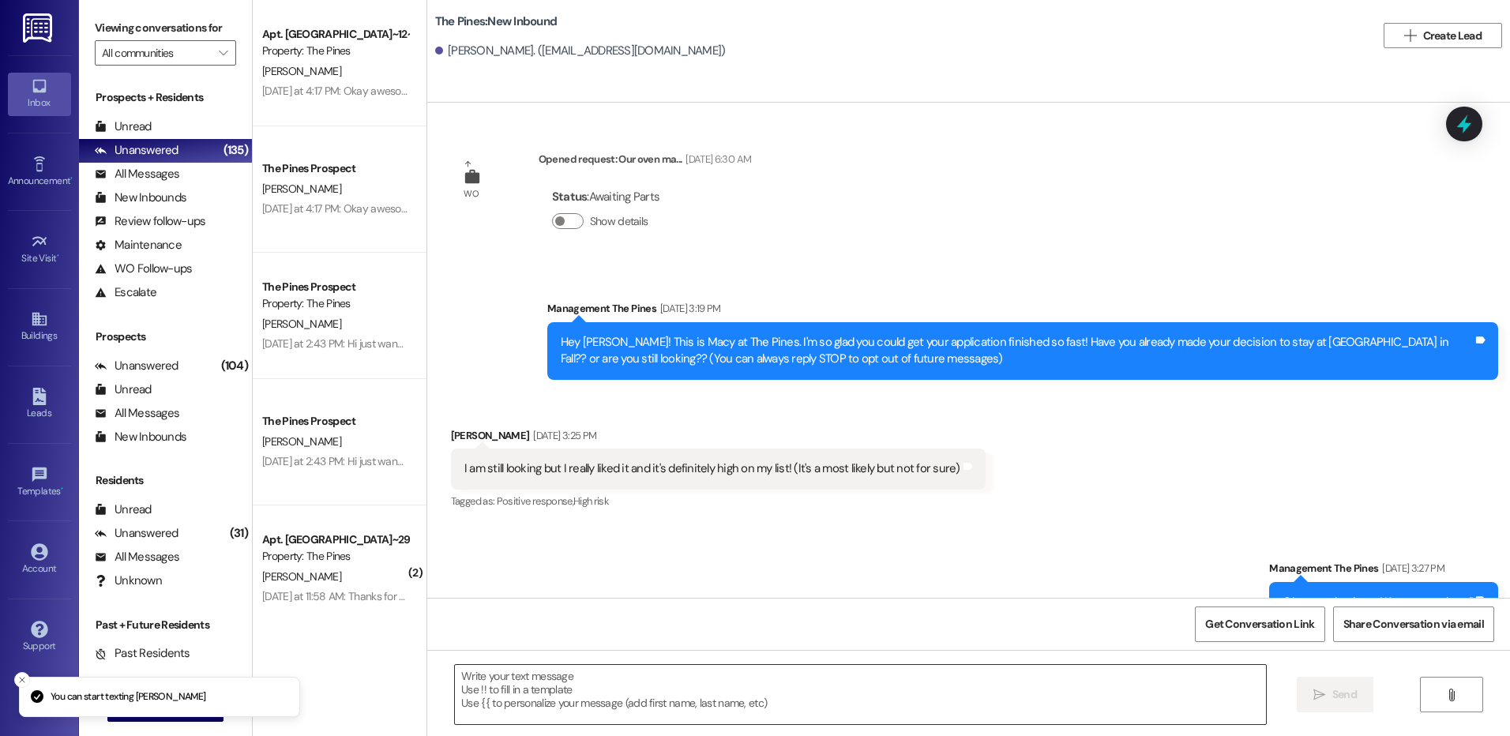
scroll to position [9977, 0]
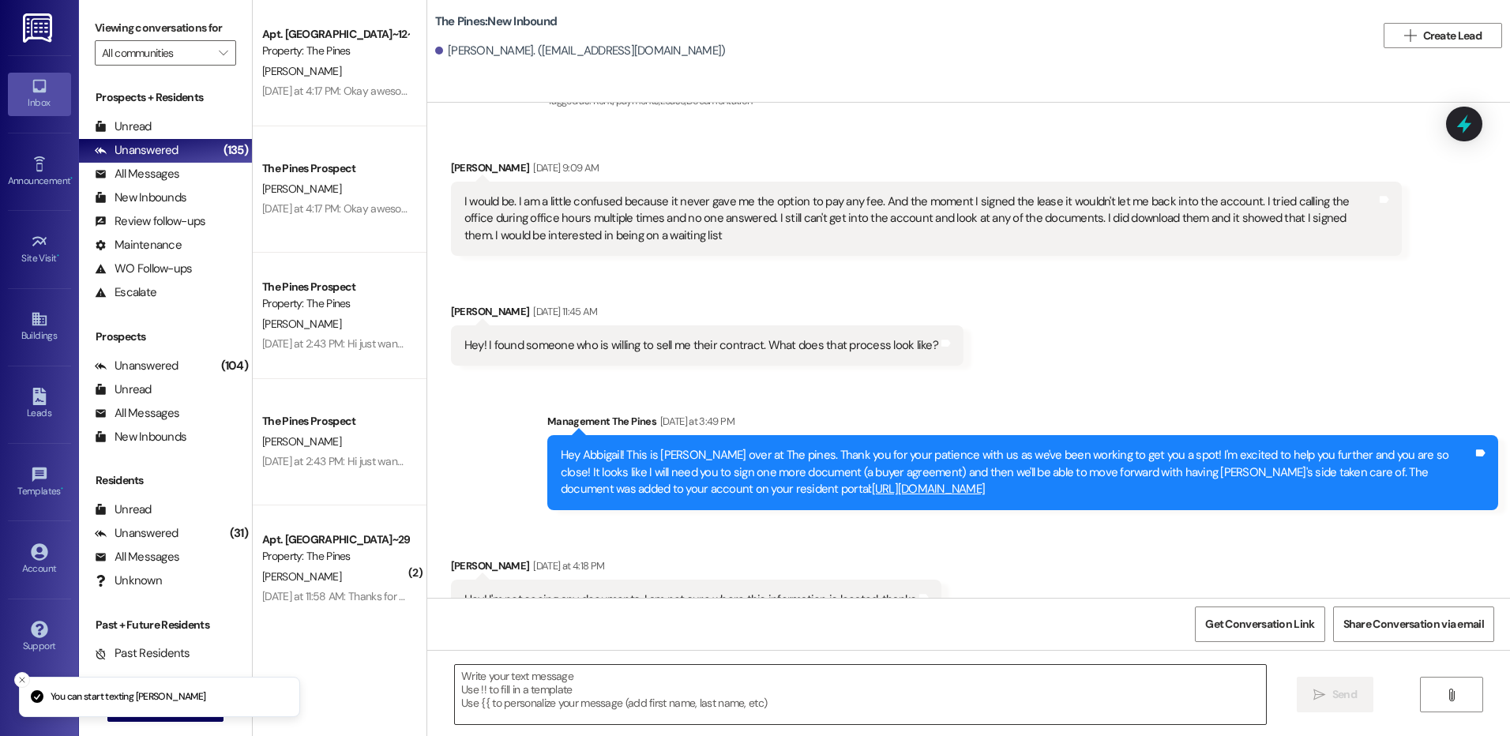
click at [792, 685] on textarea at bounding box center [860, 694] width 810 height 59
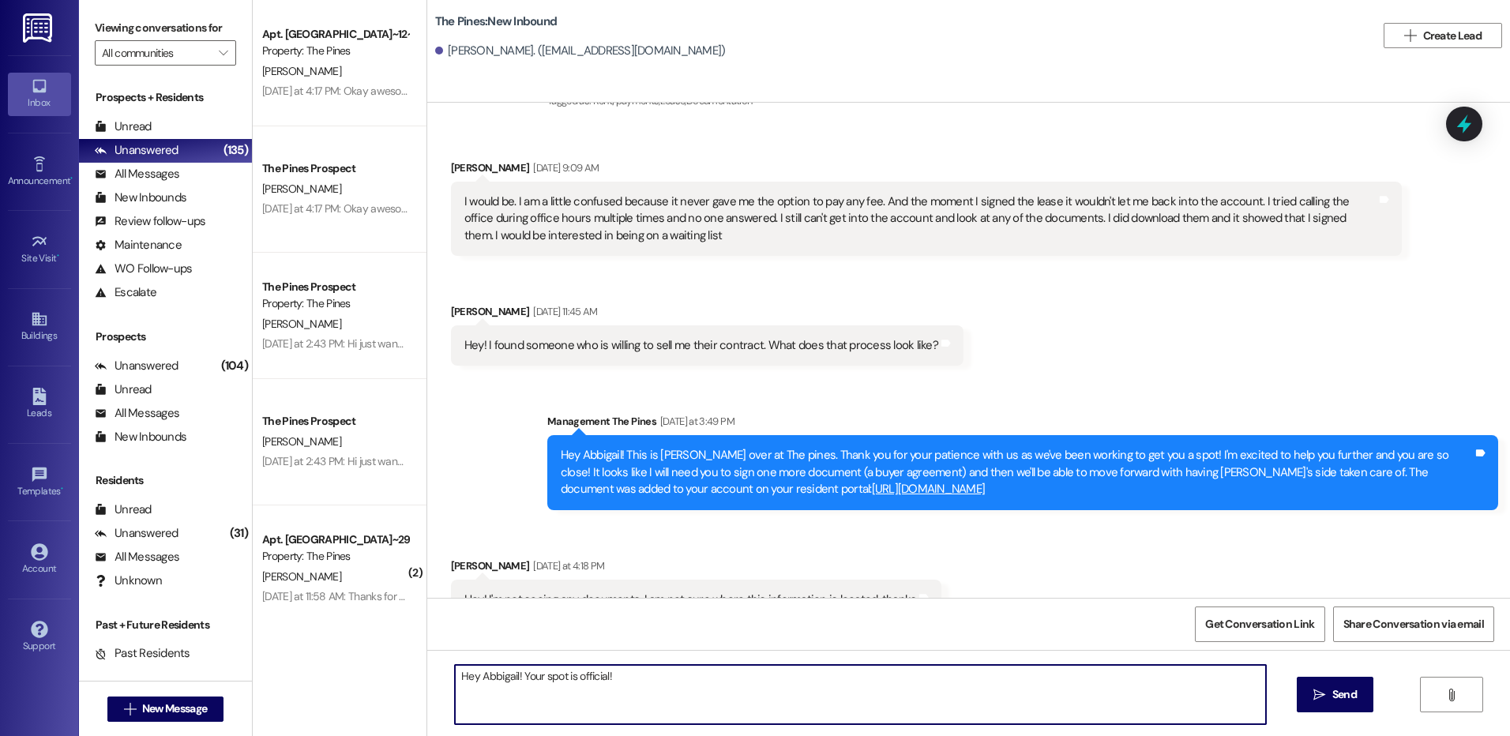
click at [515, 680] on textarea "Hey Abbigail! Your spot is official!" at bounding box center [860, 694] width 810 height 59
click at [863, 675] on textarea "Hey Abbigail! The payment was taken care of and your spot is official!" at bounding box center [860, 694] width 810 height 59
click at [961, 674] on textarea "Hey Abbigail! The payment was taken care of and your spot is official! Just wan…" at bounding box center [860, 694] width 810 height 59
click at [927, 677] on textarea "Hey Abbigail! The payment was taken care of and your spot is official! Just wan…" at bounding box center [860, 694] width 810 height 59
type textarea "Hey Abbigail! The payment was taken care of and your spot is official! Just wan…"
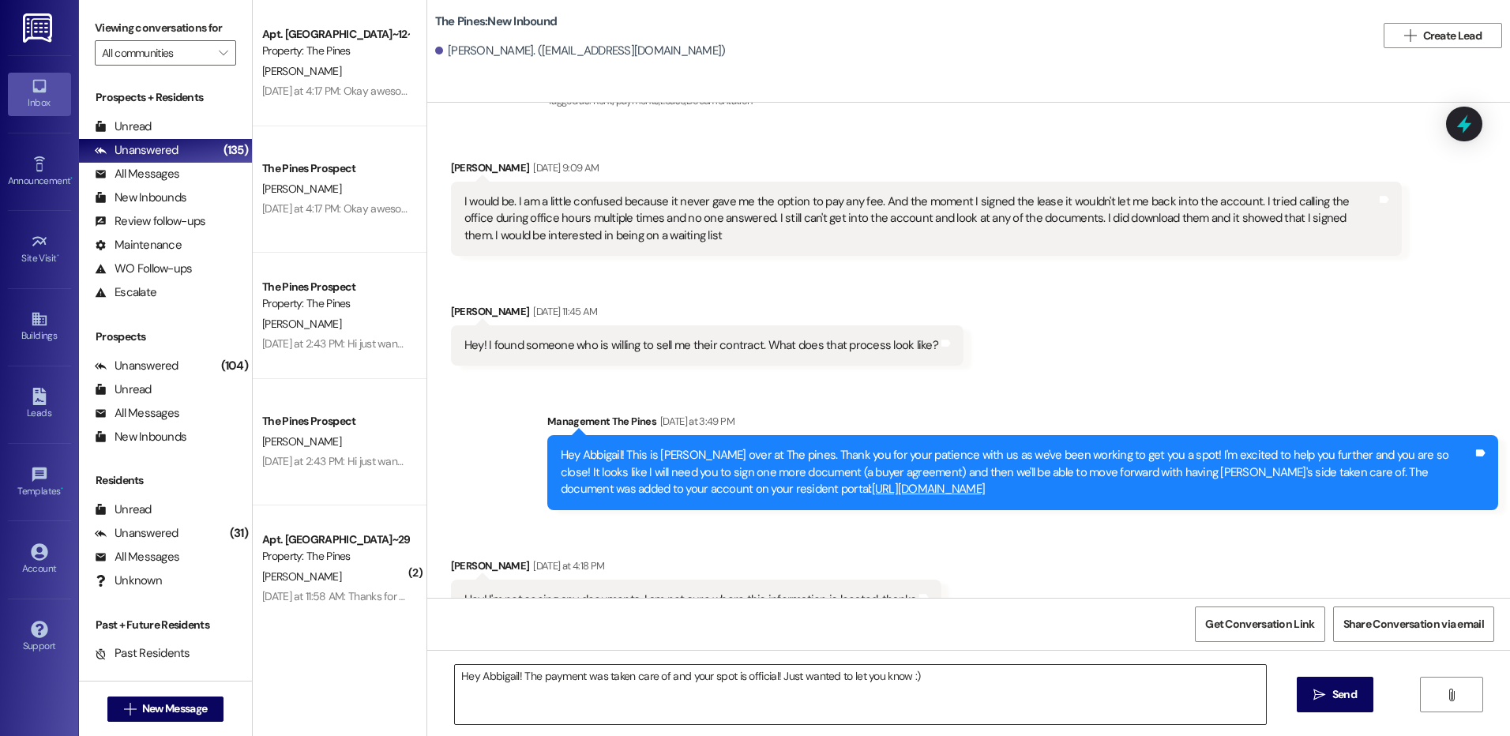
click at [1073, 679] on textarea "Hey Abbigail! The payment was taken care of and your spot is official! Just wan…" at bounding box center [860, 694] width 810 height 59
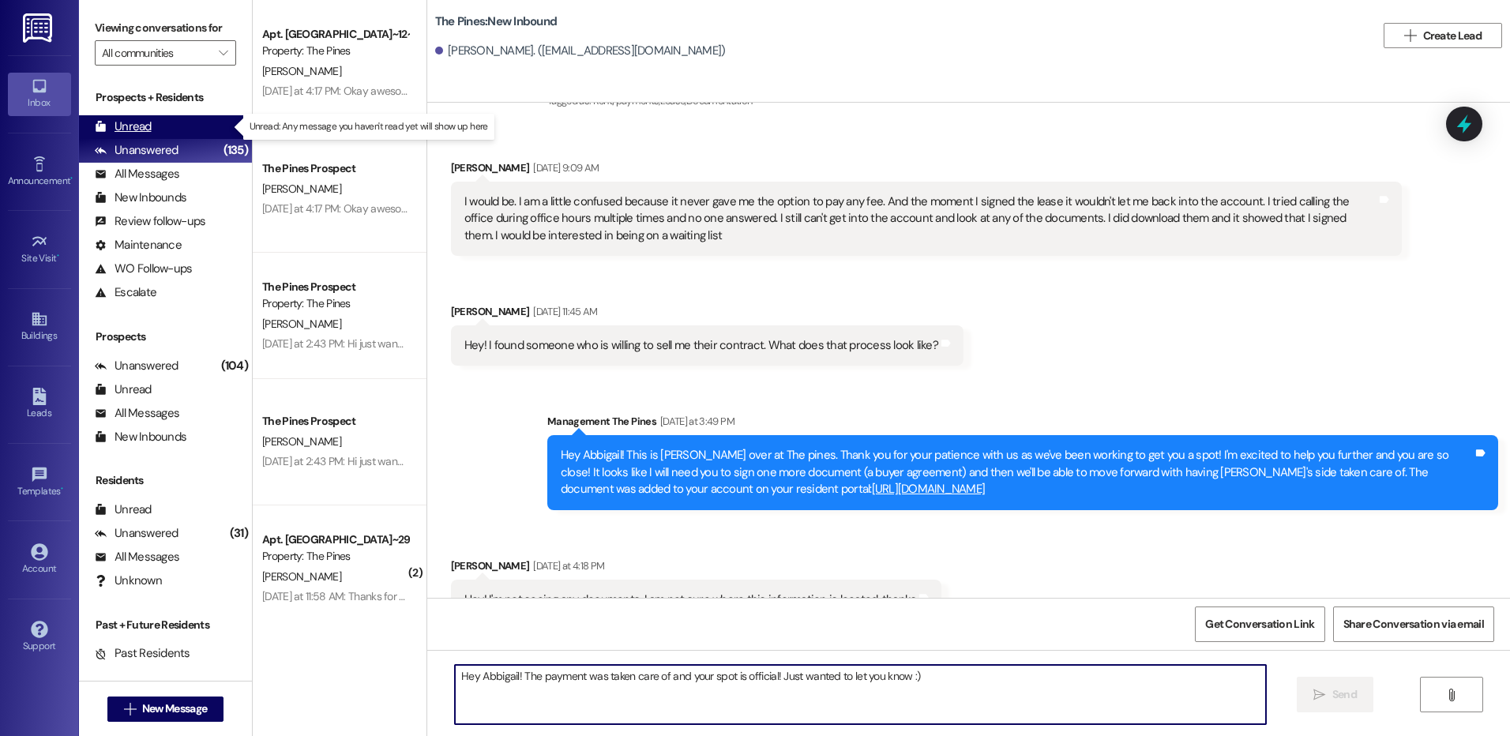
click at [129, 124] on div "Unread" at bounding box center [123, 126] width 57 height 17
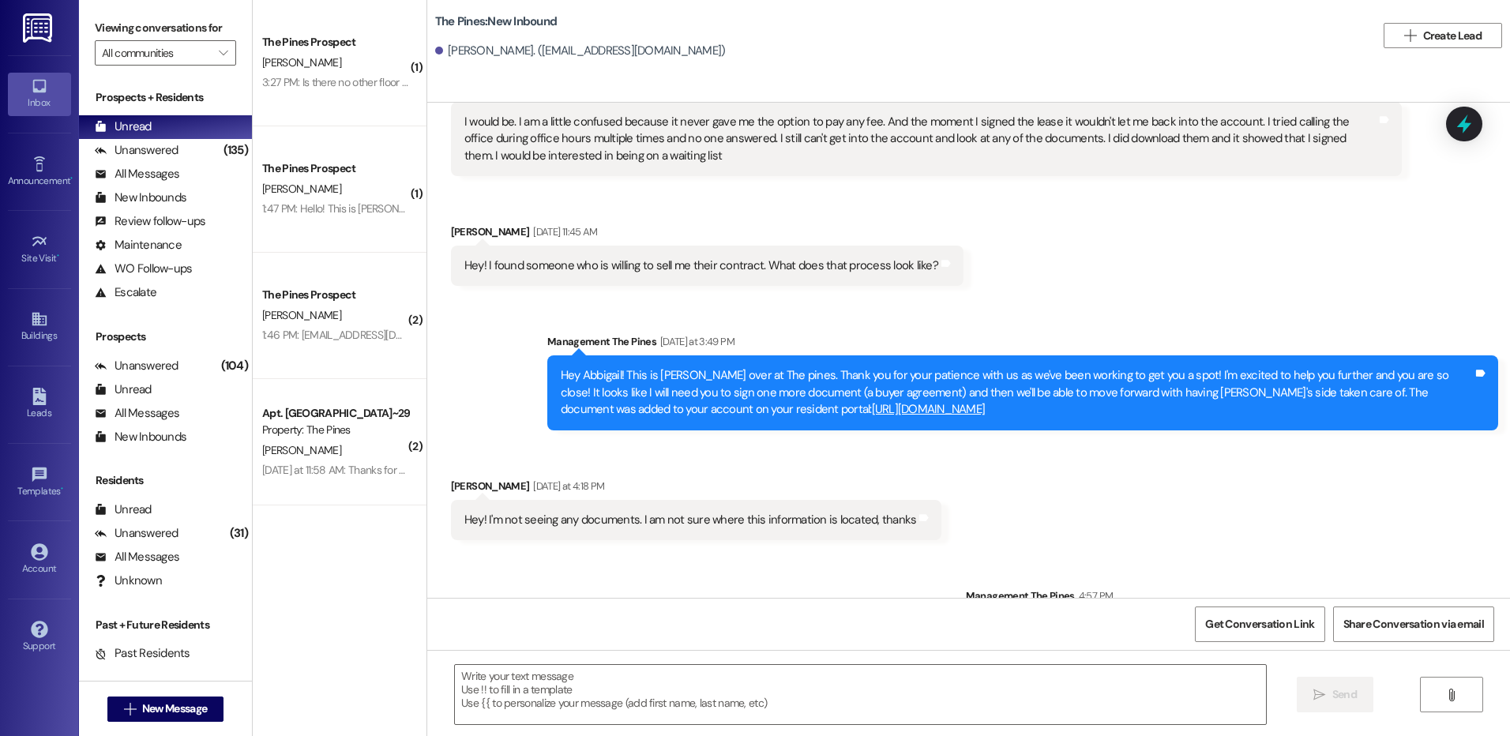
scroll to position [10111, 0]
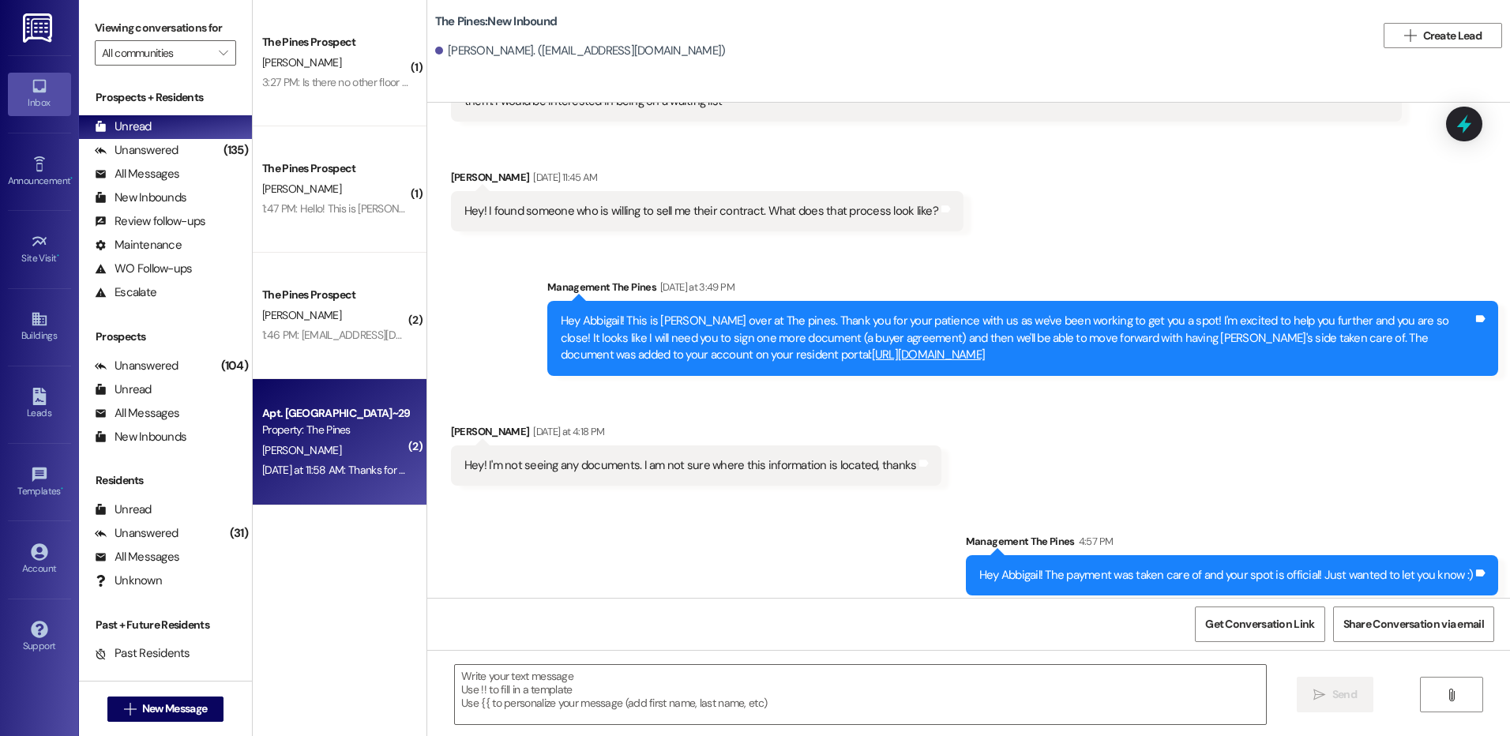
click at [311, 444] on div "[PERSON_NAME]" at bounding box center [335, 451] width 149 height 20
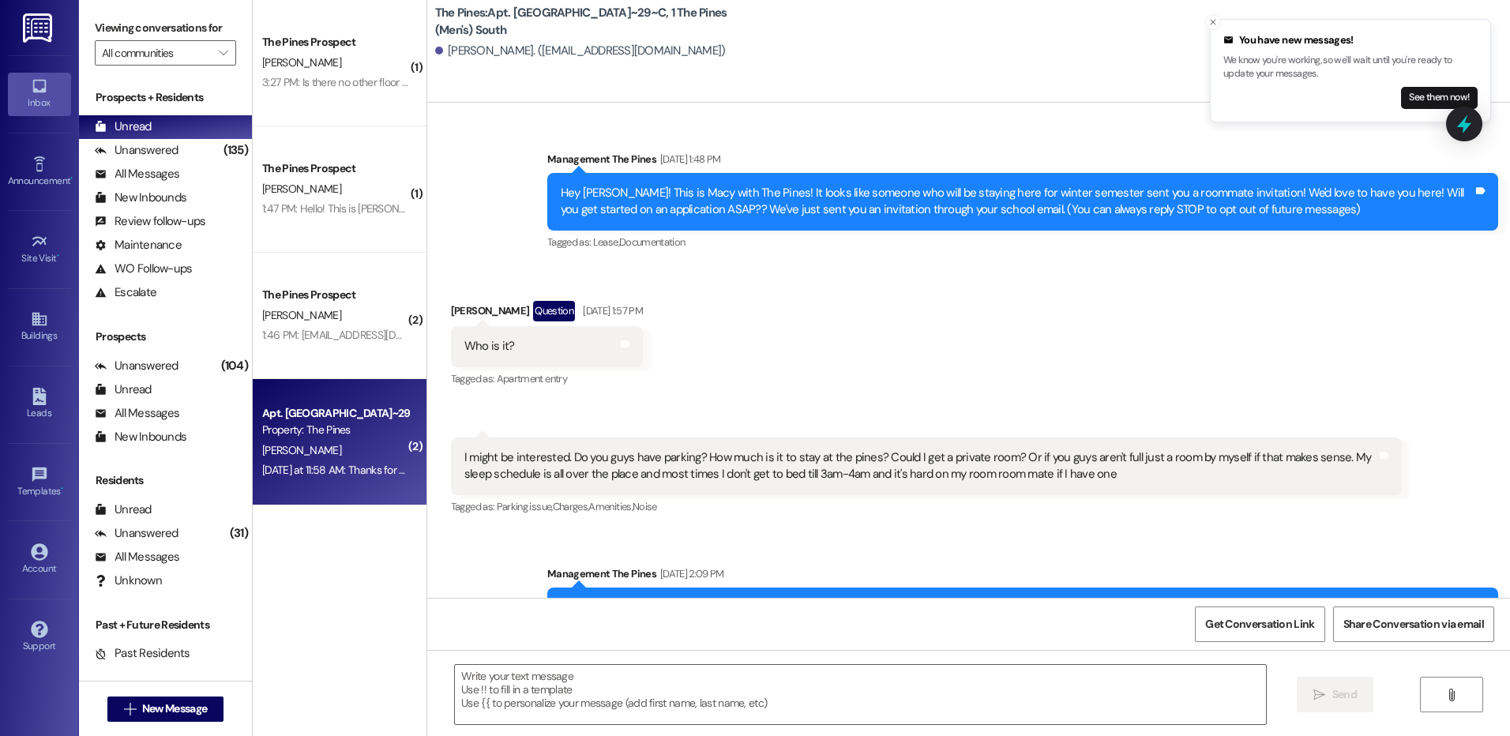
scroll to position [42389, 0]
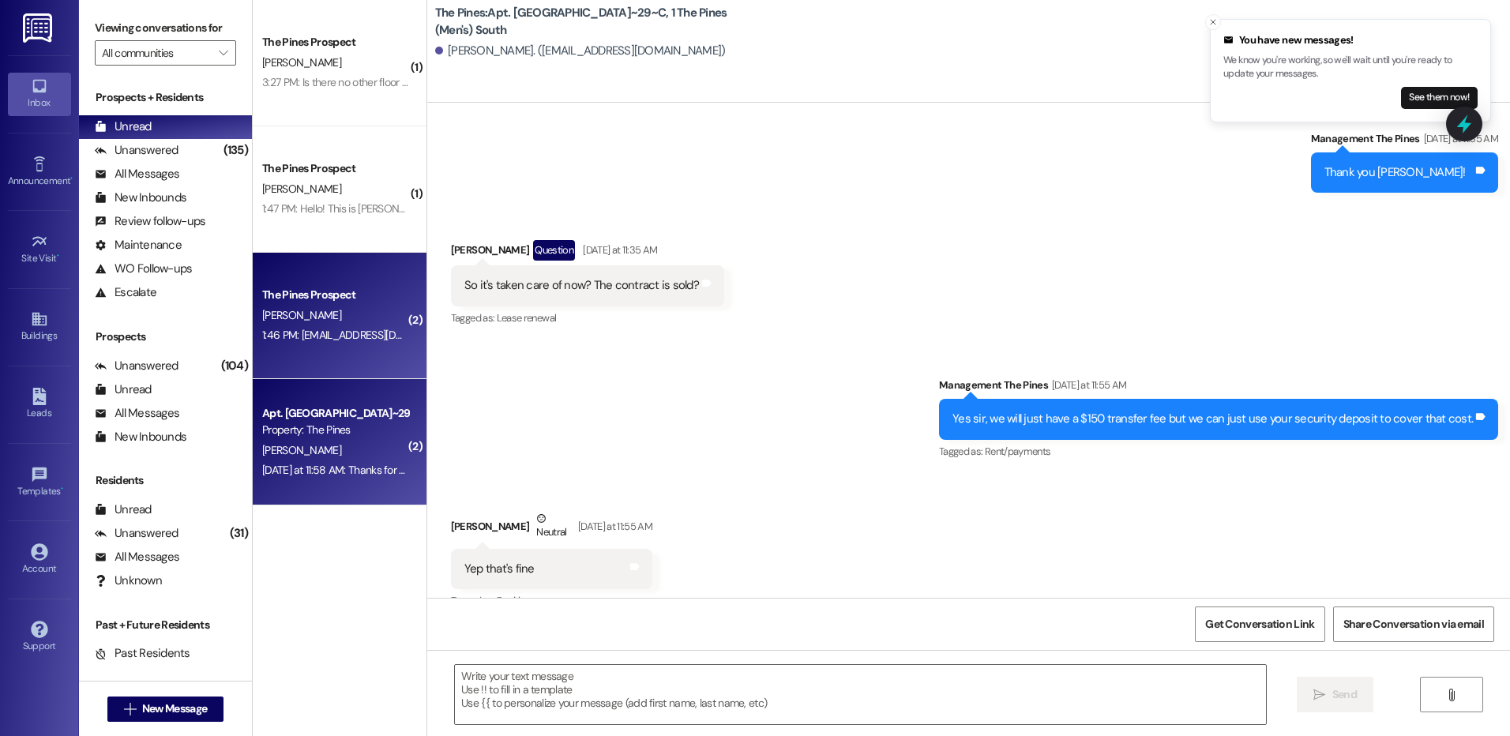
click at [337, 313] on div "[PERSON_NAME]" at bounding box center [335, 316] width 149 height 20
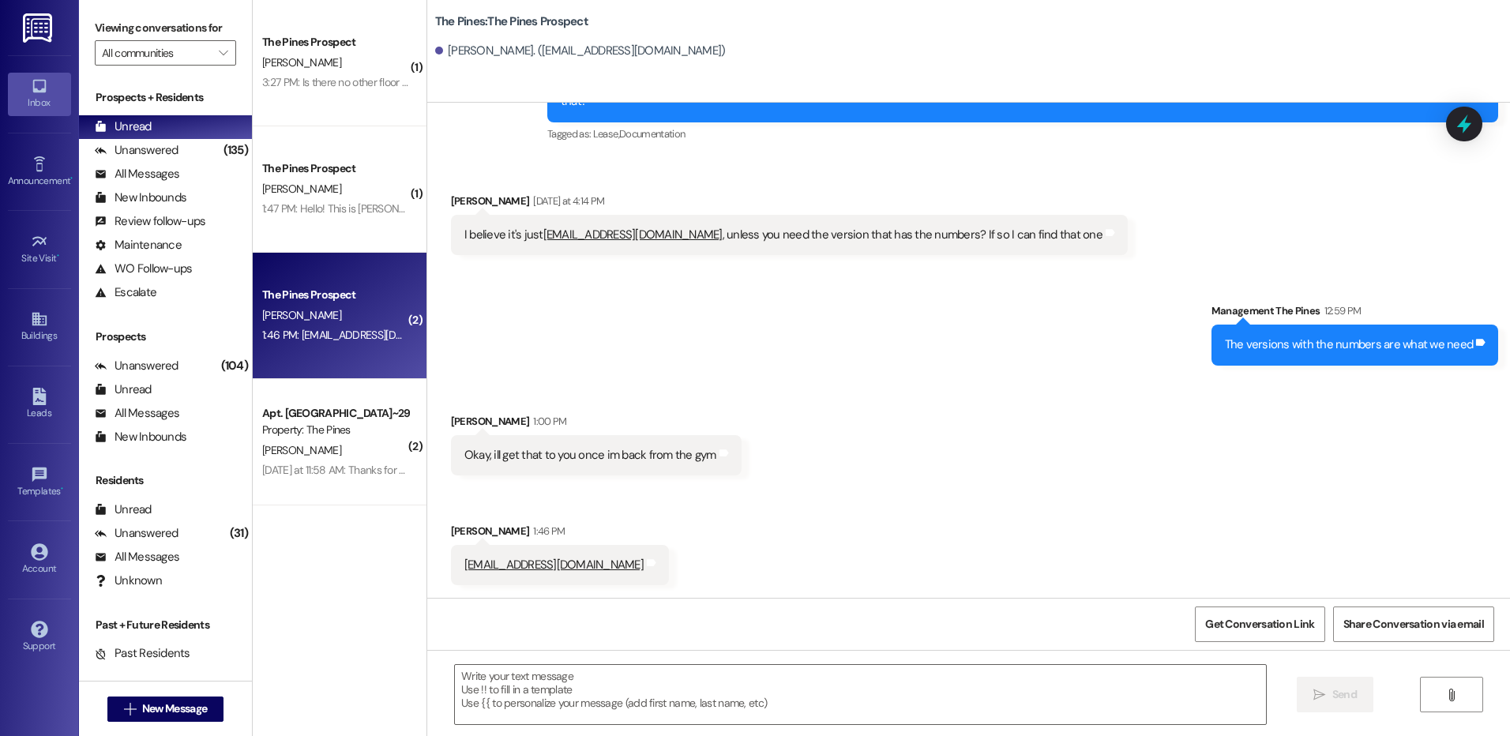
scroll to position [462, 0]
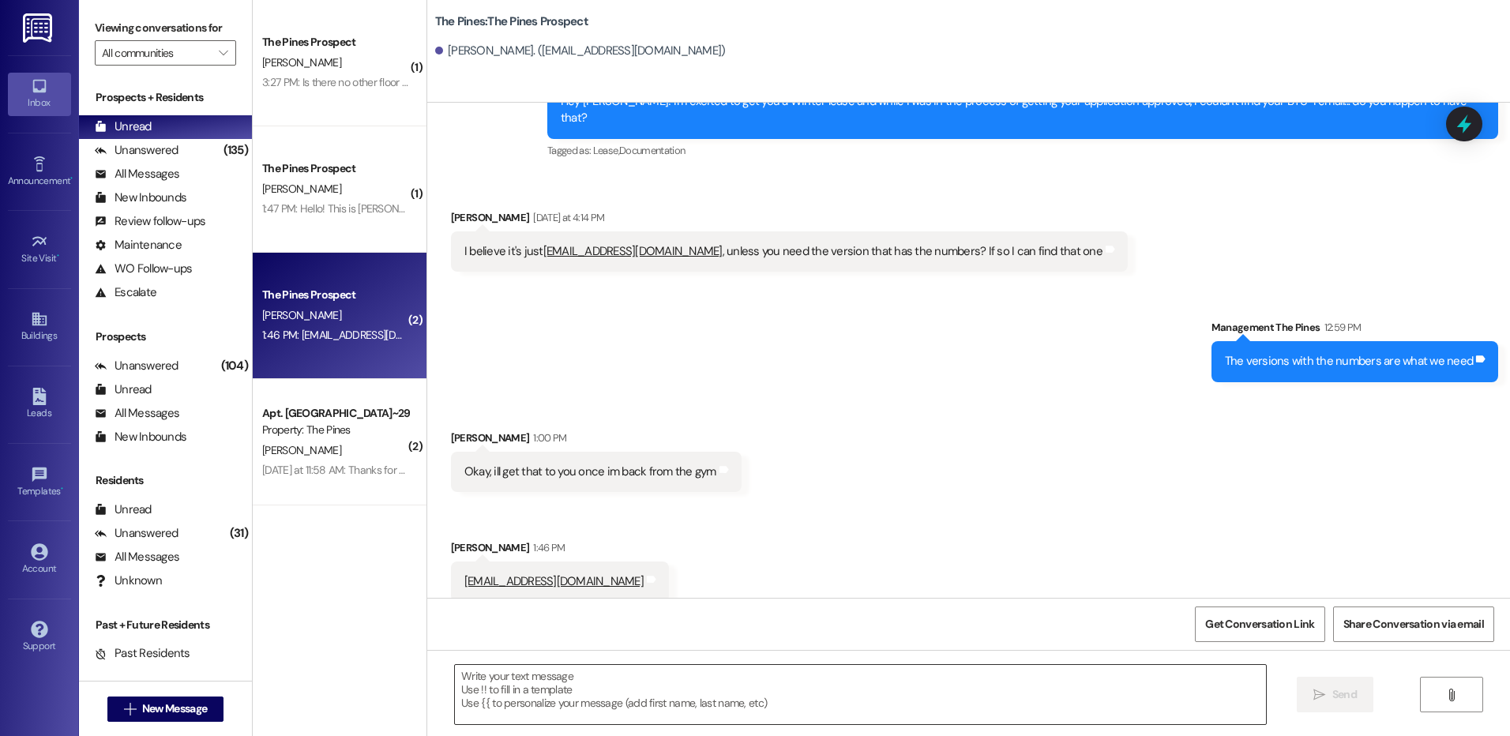
click at [780, 688] on textarea at bounding box center [860, 694] width 810 height 59
click at [907, 678] on textarea "Thank you!" at bounding box center [860, 694] width 810 height 59
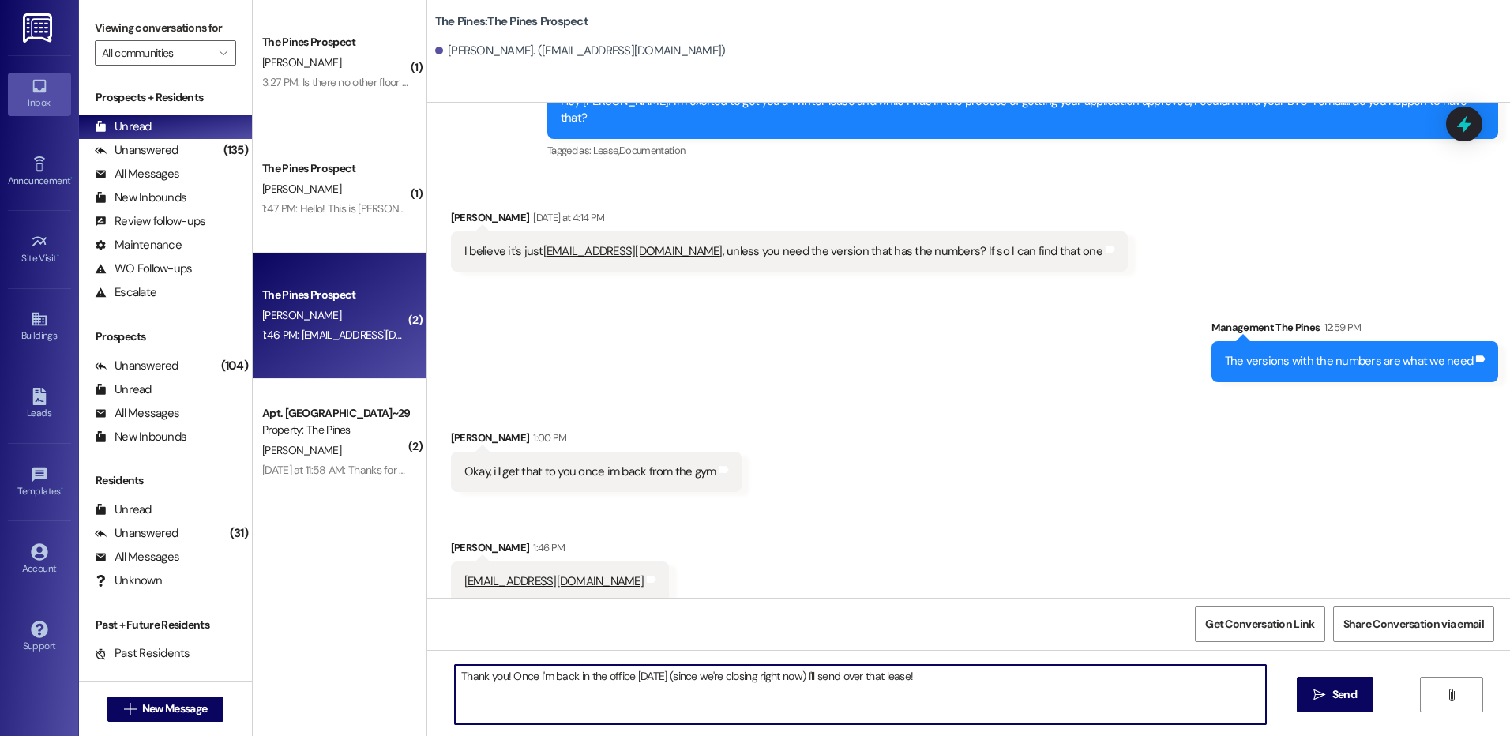
type textarea "Thank you! Once I'm back in the office [DATE] (since we're closing right now) I…"
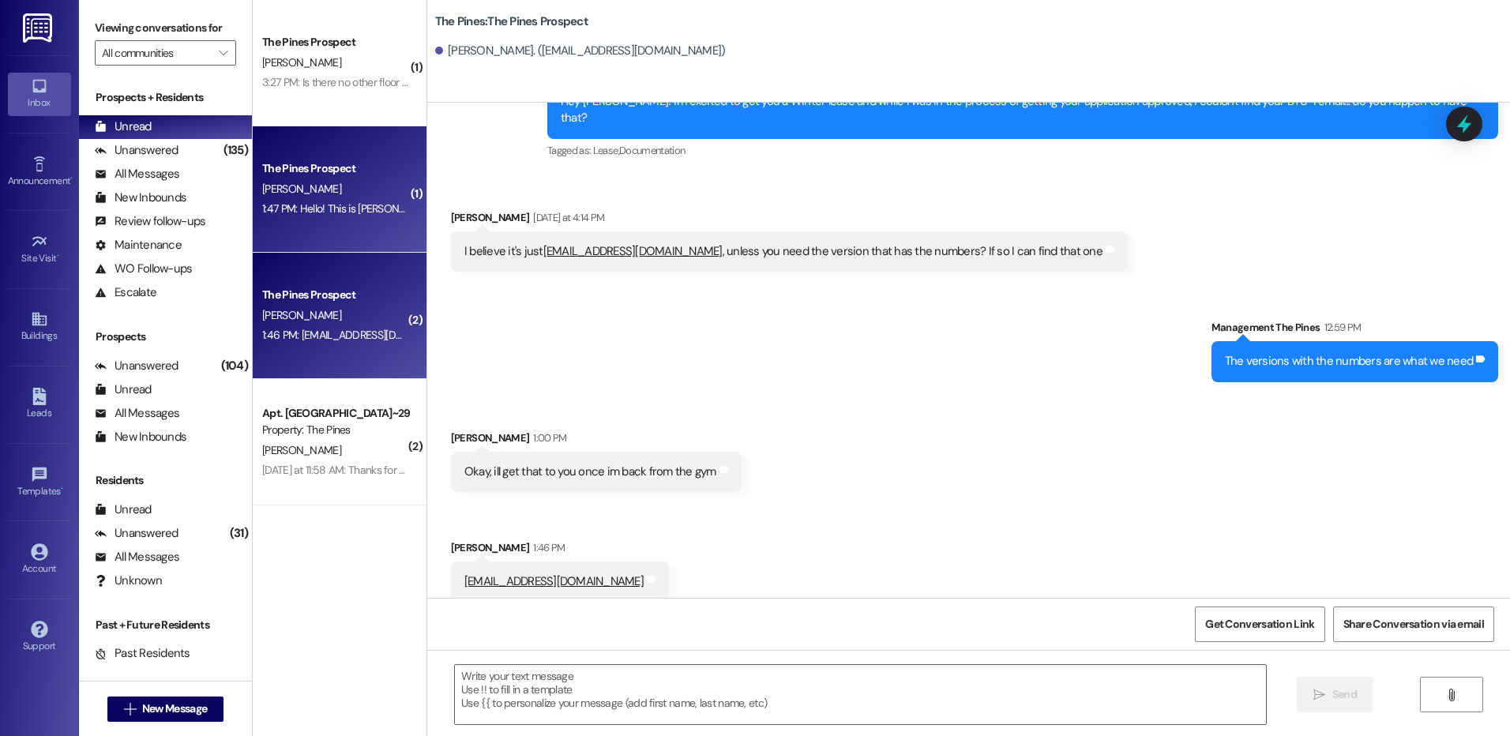
click at [338, 201] on div "1:47 PM: Hello! This is [PERSON_NAME], I just have a quick question, can I have…" at bounding box center [335, 209] width 149 height 20
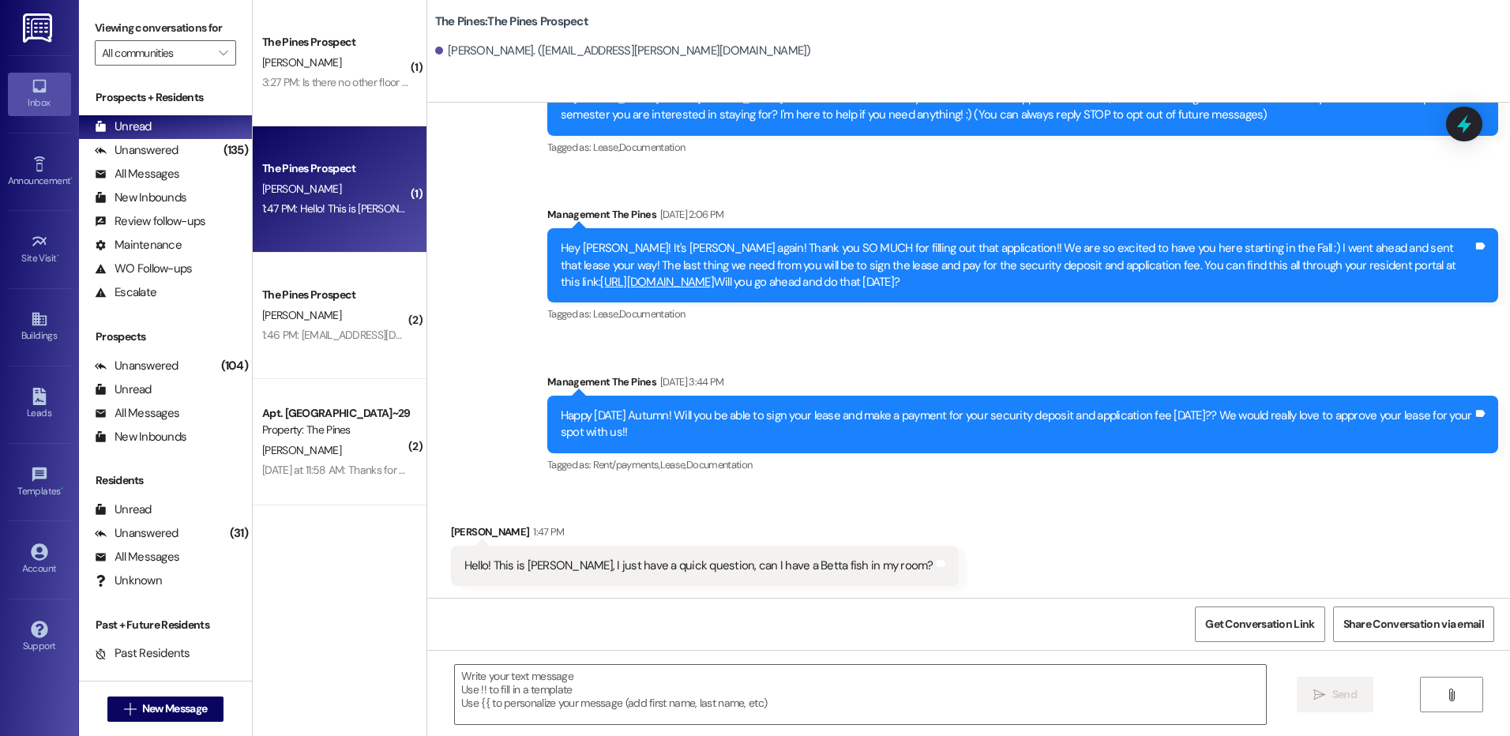
scroll to position [96, 0]
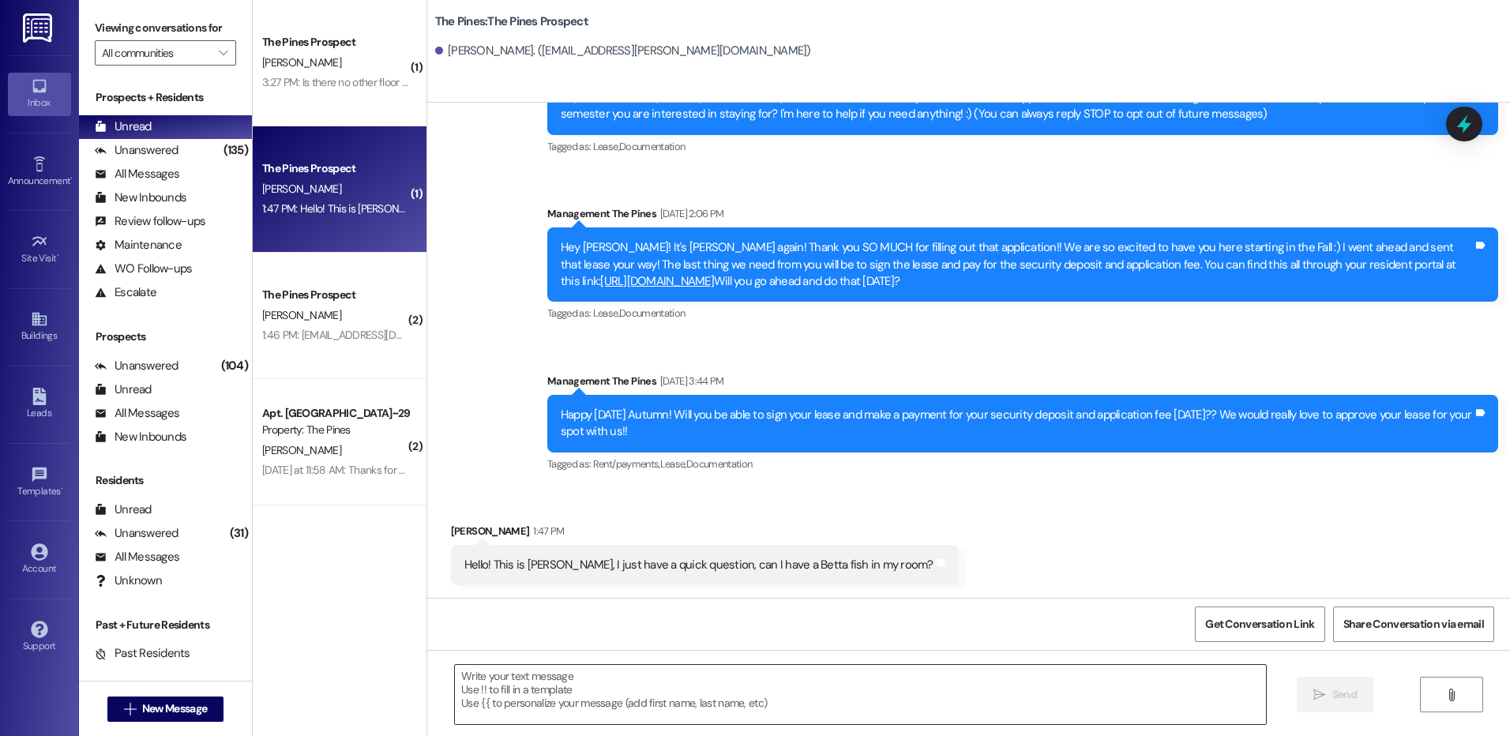
click at [917, 690] on textarea at bounding box center [860, 694] width 810 height 59
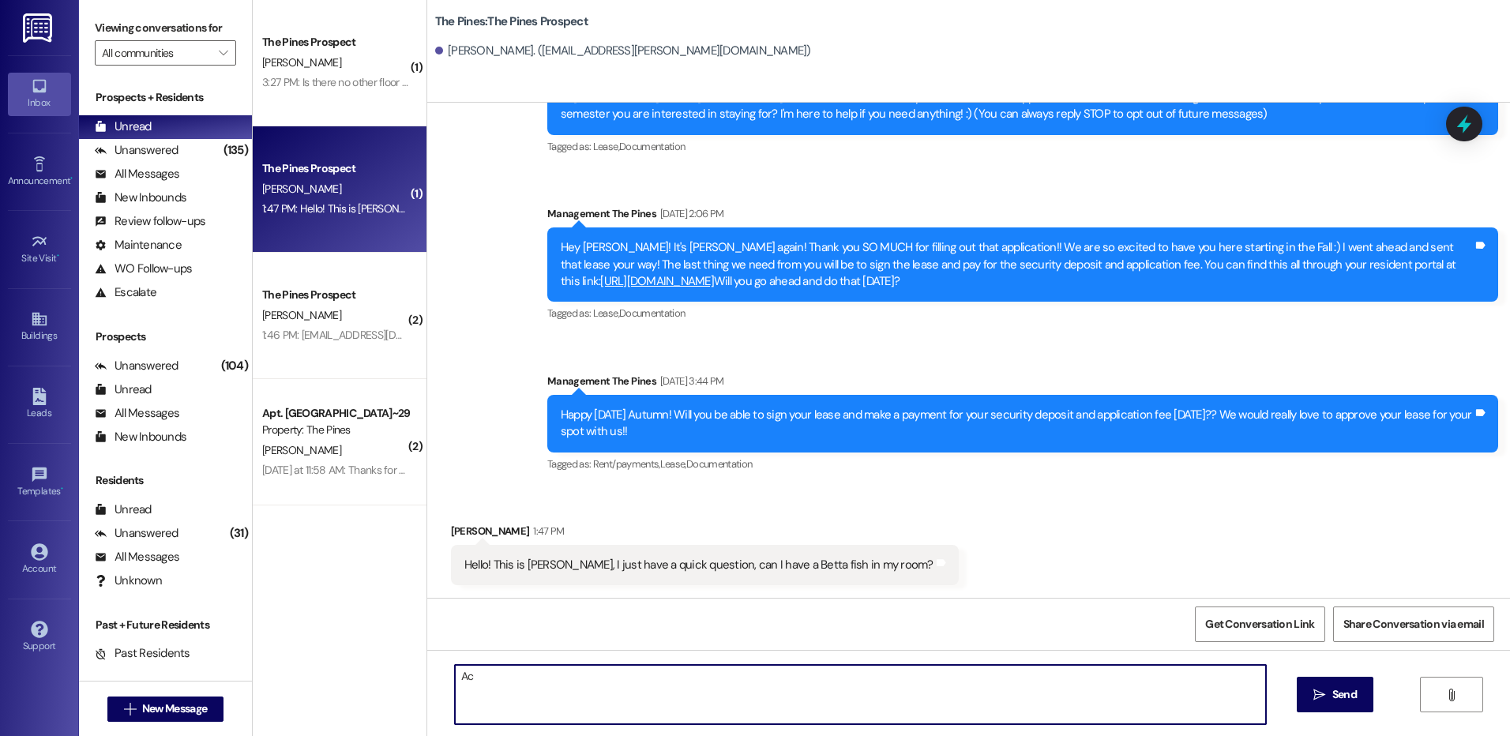
type textarea "A"
type textarea "W"
